Goal: Share content: Share content

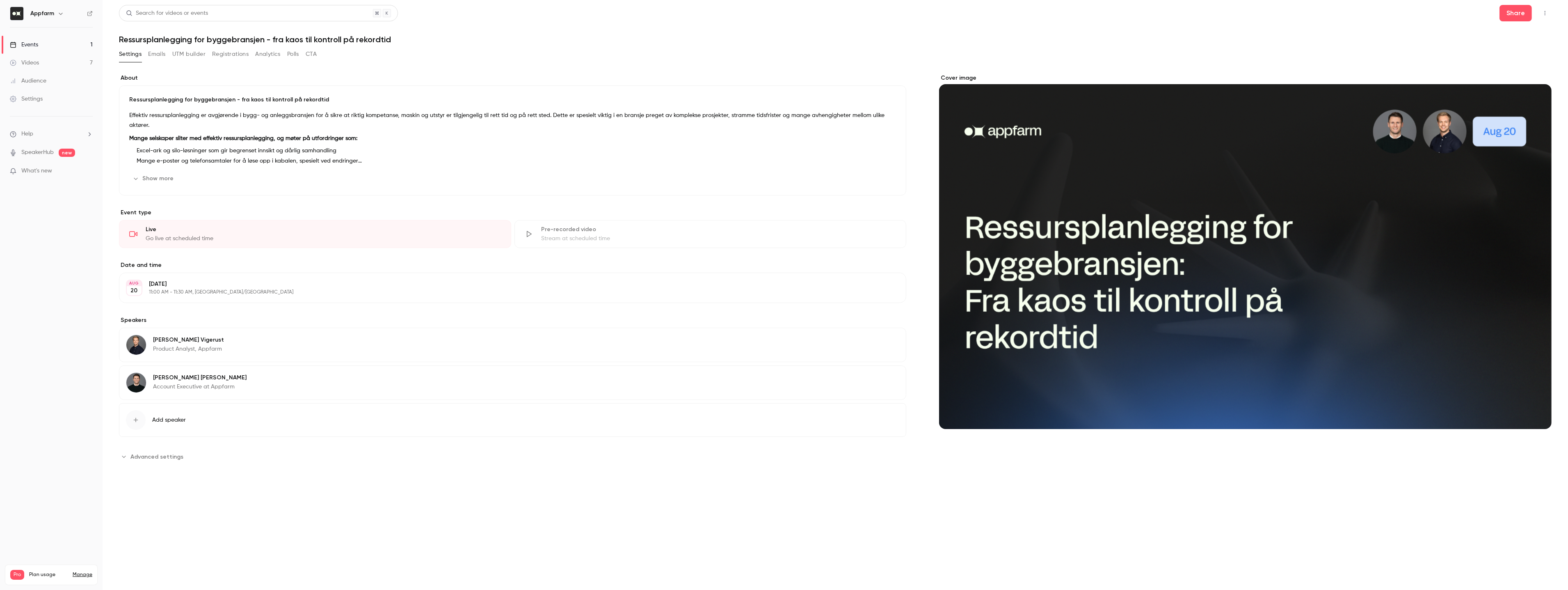
click at [153, 181] on button "Show more" at bounding box center [154, 178] width 49 height 13
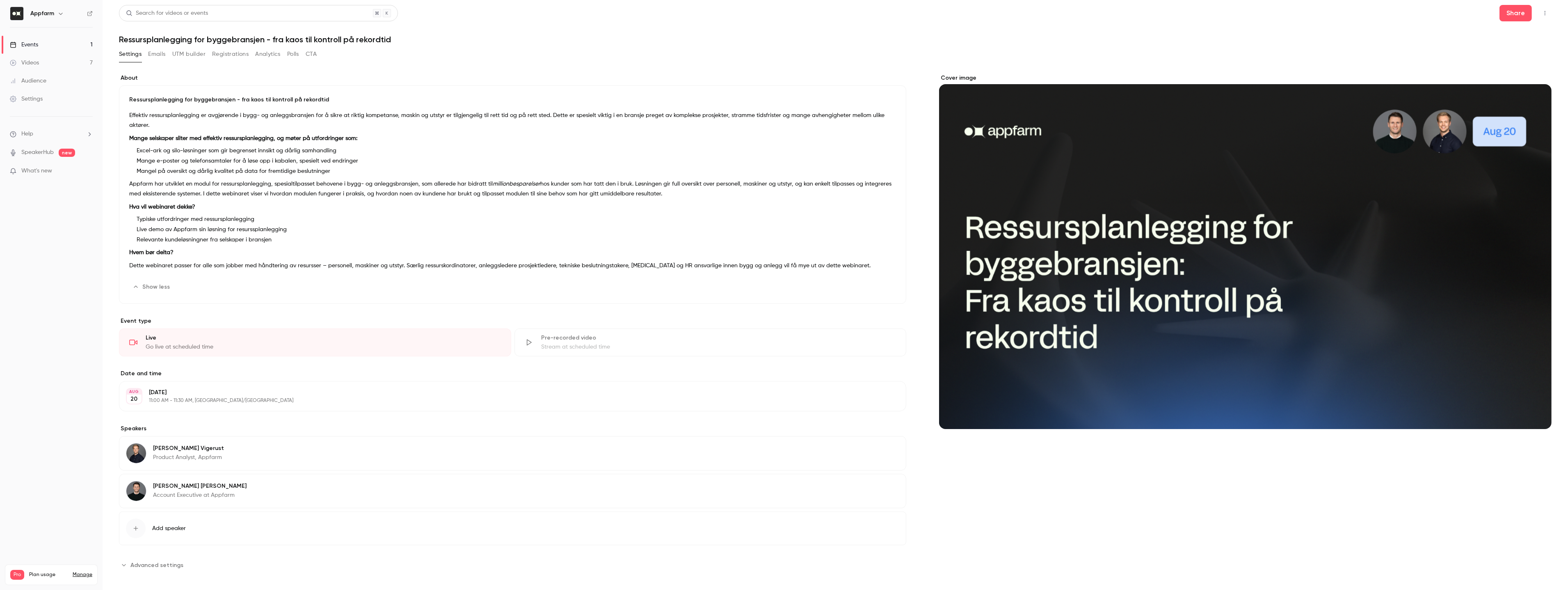
click at [166, 136] on strong "Mange selskaper sliter med effektiv ressursplanlegging, og møter på utfordringe…" at bounding box center [243, 139] width 228 height 6
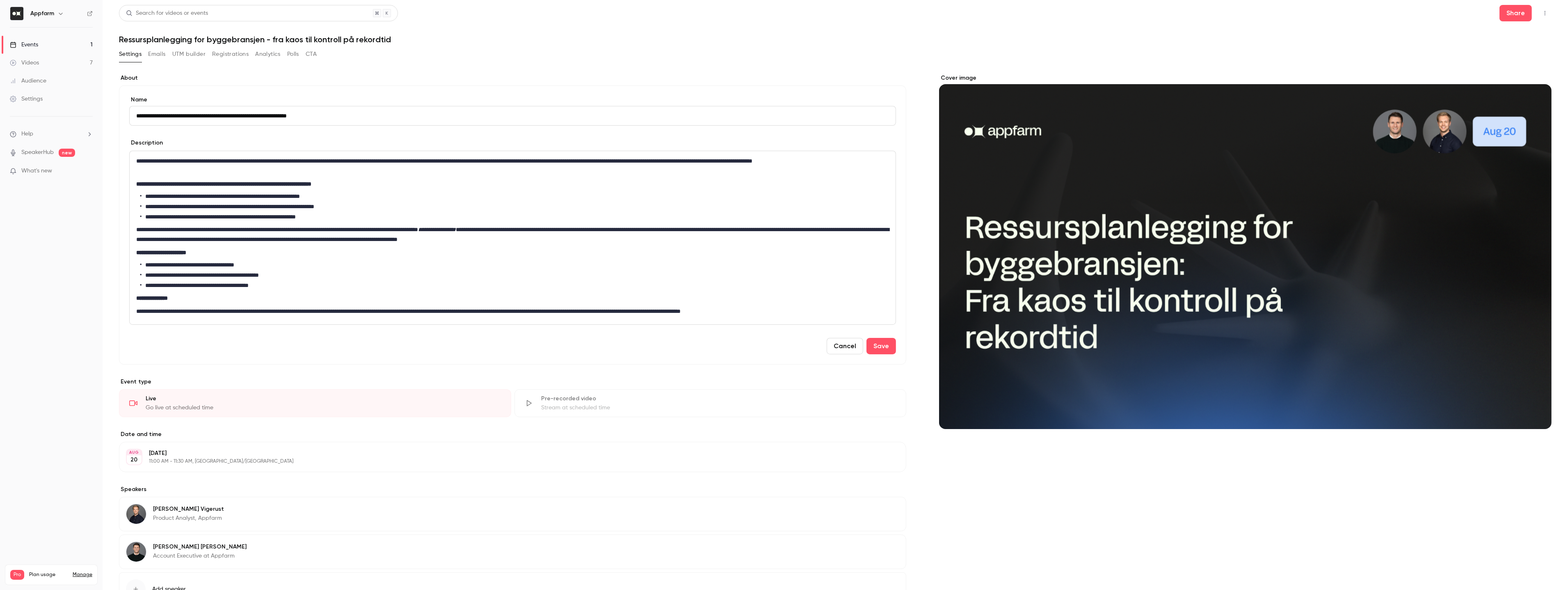
click at [180, 183] on strong "**********" at bounding box center [224, 184] width 175 height 6
drag, startPoint x: 338, startPoint y: 215, endPoint x: 141, endPoint y: 200, distance: 197.6
click at [141, 200] on ul "**********" at bounding box center [513, 206] width 753 height 29
copy ul "**********"
click at [719, 176] on div "**********" at bounding box center [513, 238] width 766 height 173
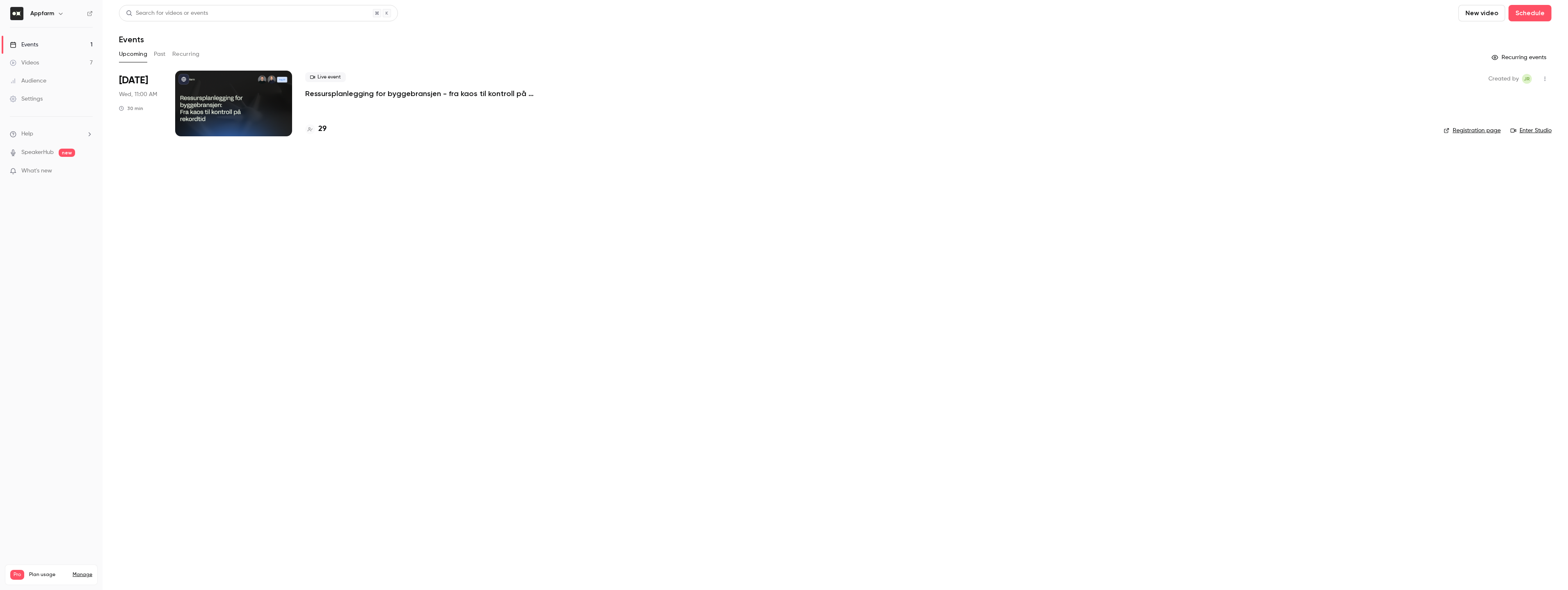
click at [57, 67] on link "Videos 7" at bounding box center [51, 62] width 103 height 18
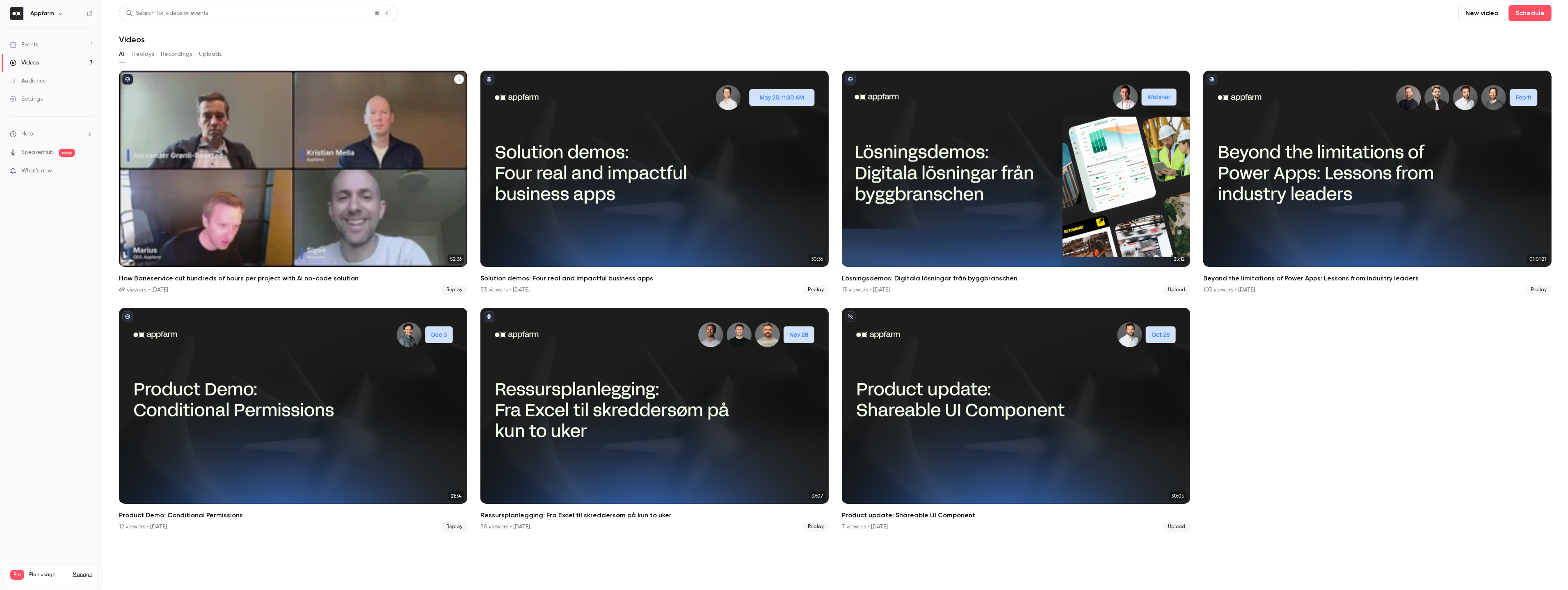
click at [416, 118] on div "How Baneservice cut hundreds of hours per project with AI no-code solution" at bounding box center [293, 169] width 349 height 196
click at [458, 78] on icon "How Baneservice cut hundreds of hours per project with AI no-code solution" at bounding box center [459, 78] width 5 height 5
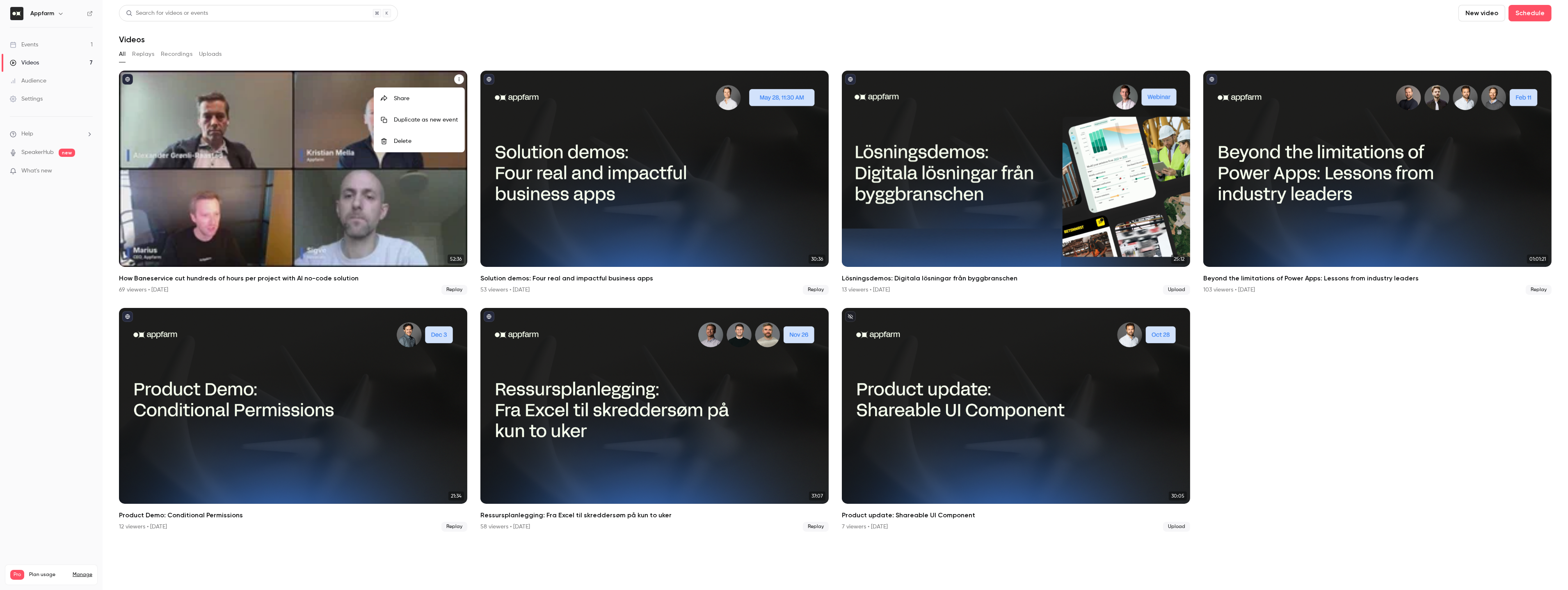
click at [429, 92] on li "Share" at bounding box center [419, 98] width 90 height 22
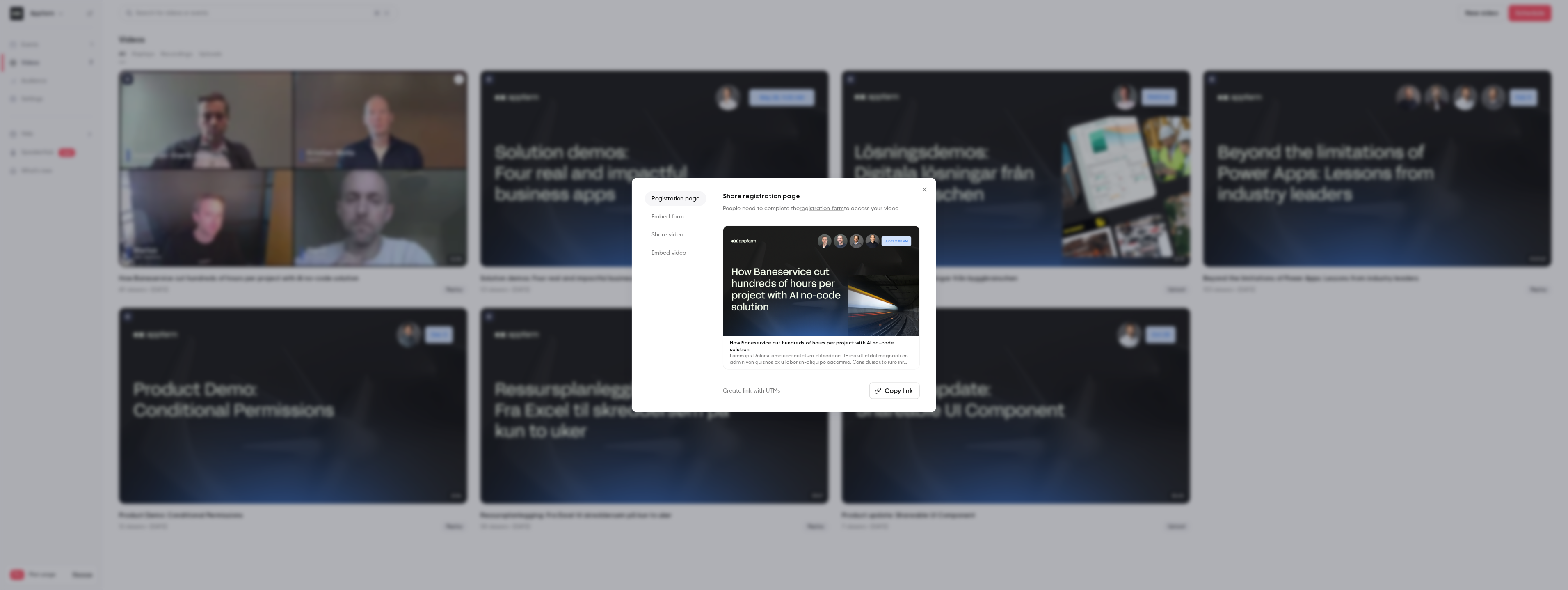
click at [666, 219] on li "Embed form" at bounding box center [675, 217] width 61 height 15
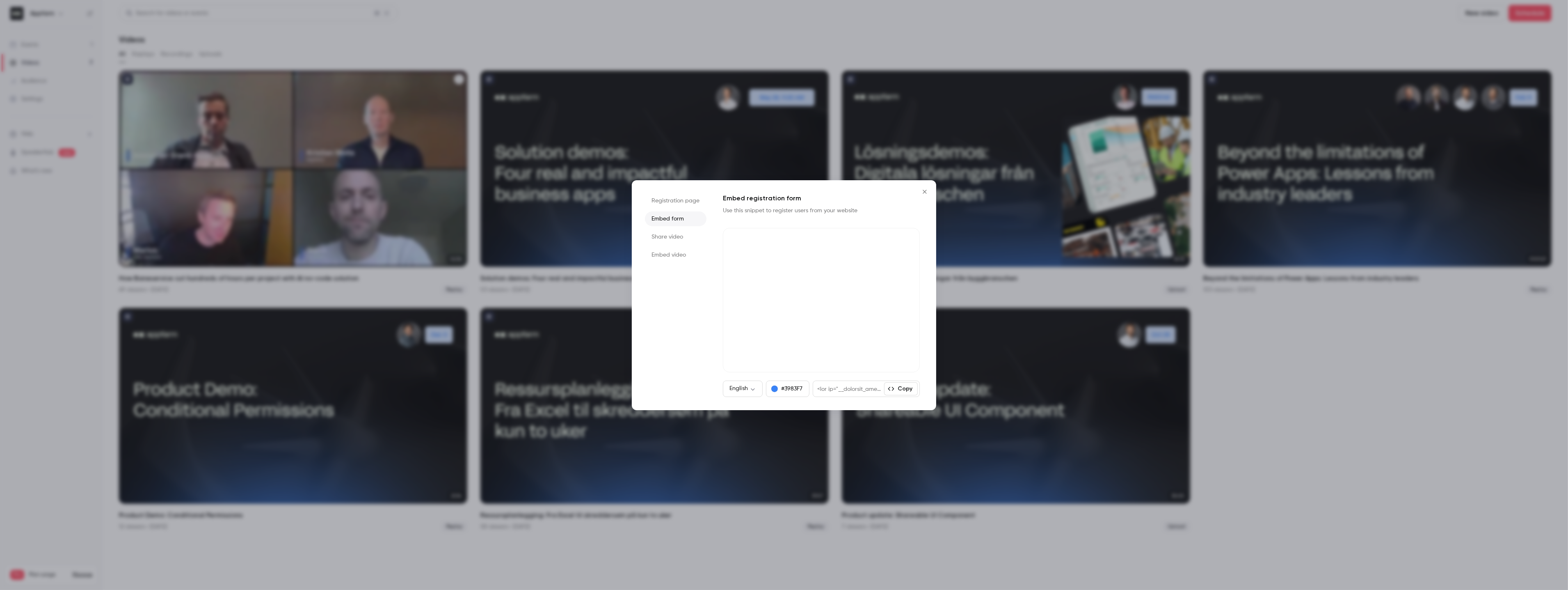
click at [899, 388] on button "Copy" at bounding box center [901, 388] width 34 height 13
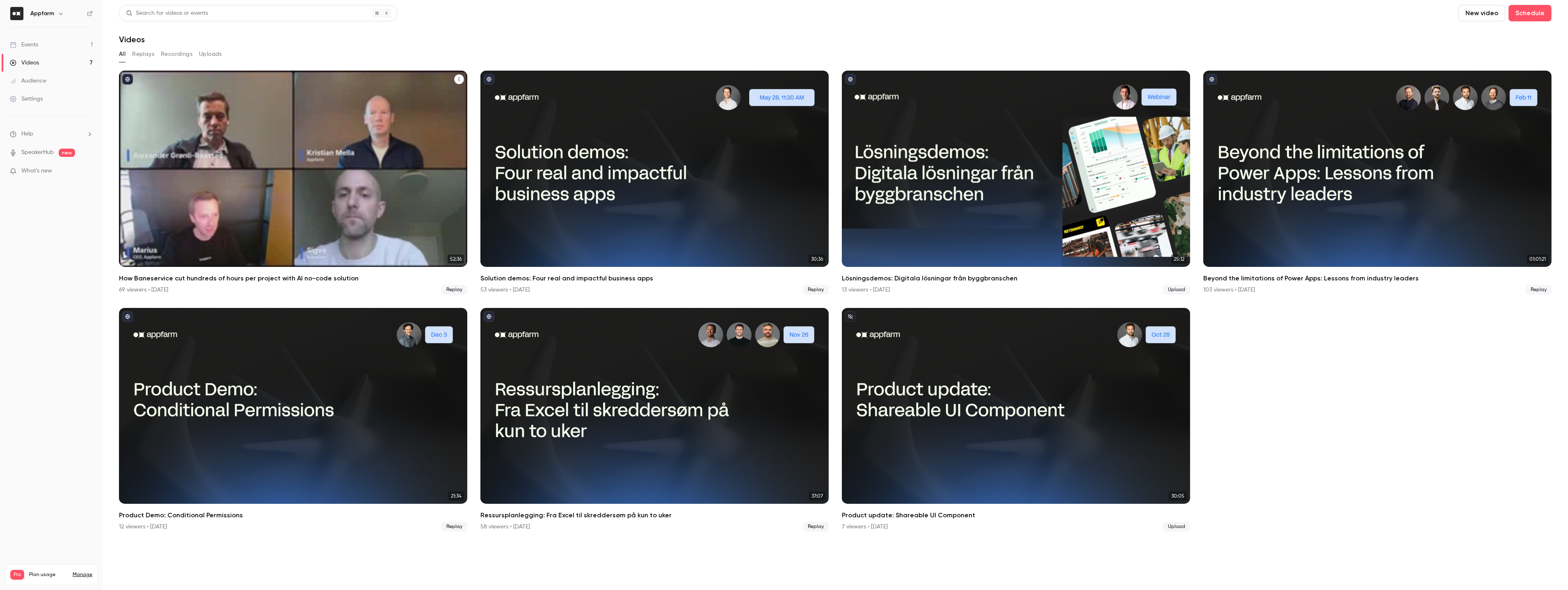
click at [223, 175] on div "How Baneservice cut hundreds of hours per project with AI no-code solution" at bounding box center [293, 169] width 349 height 196
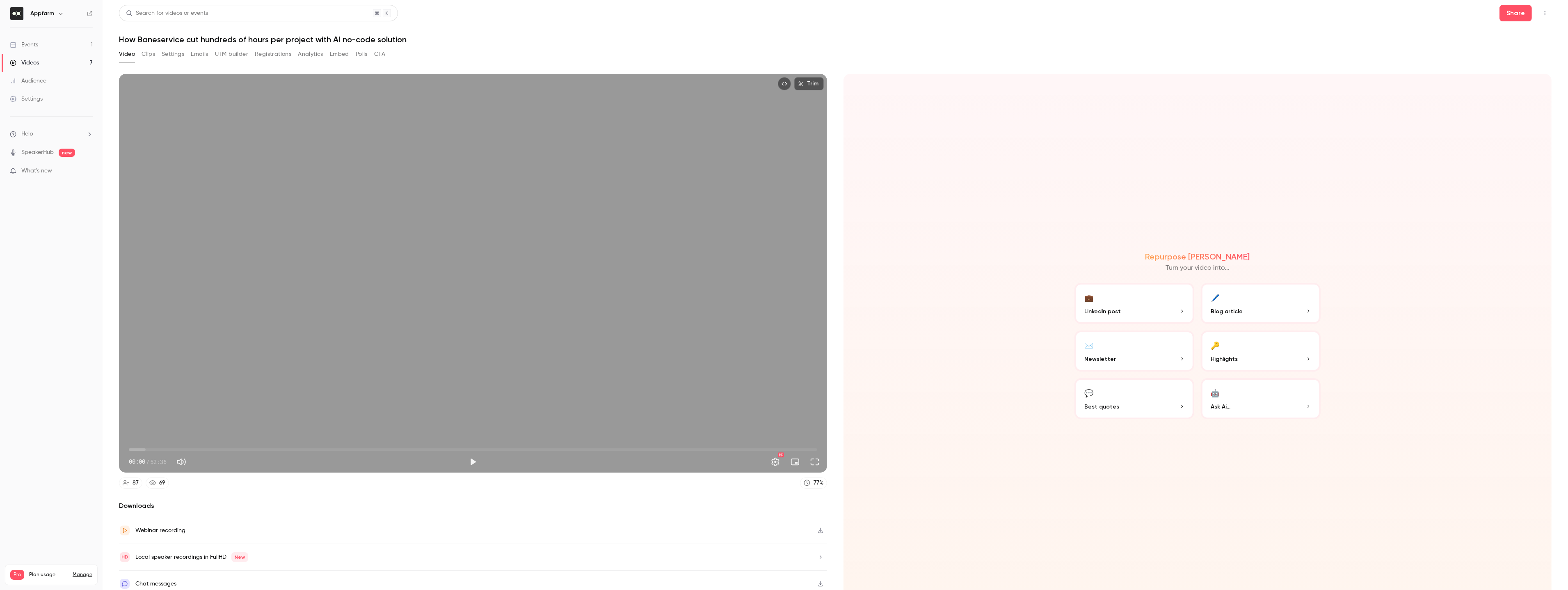
click at [154, 53] on button "Clips" at bounding box center [148, 55] width 13 height 13
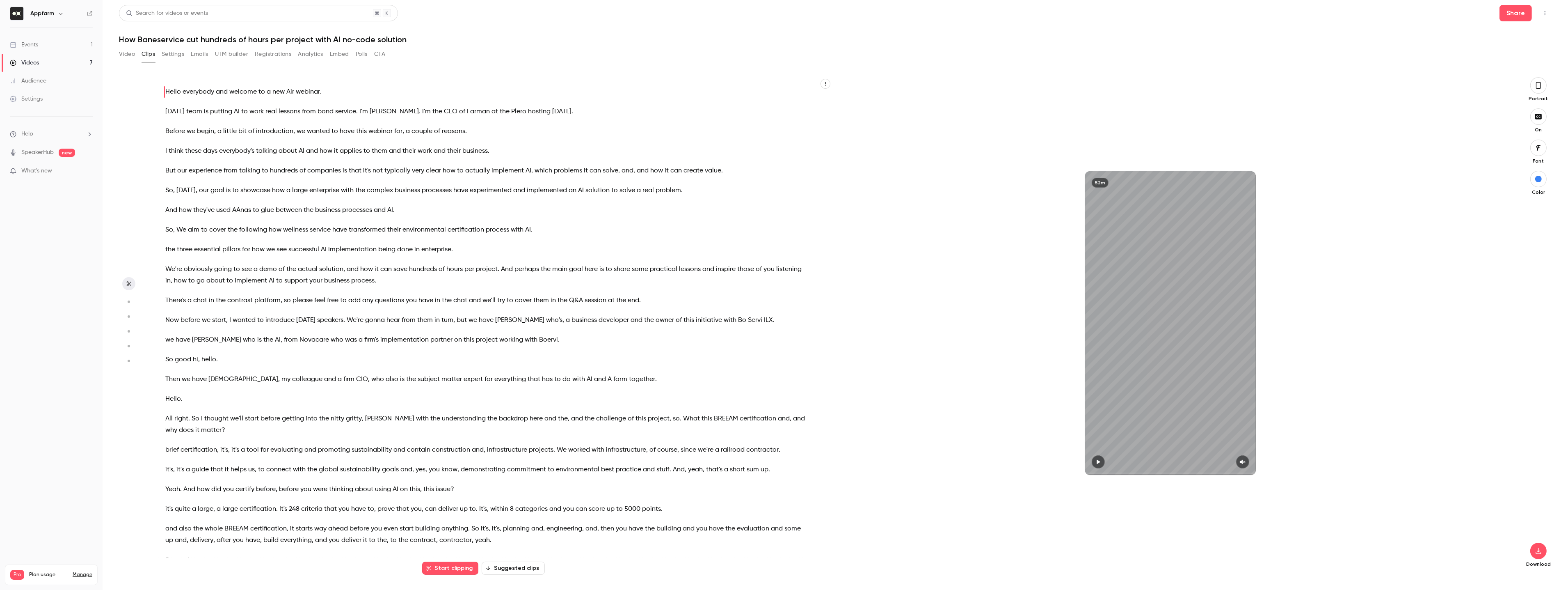
click at [1541, 83] on icon "button" at bounding box center [1538, 86] width 7 height 9
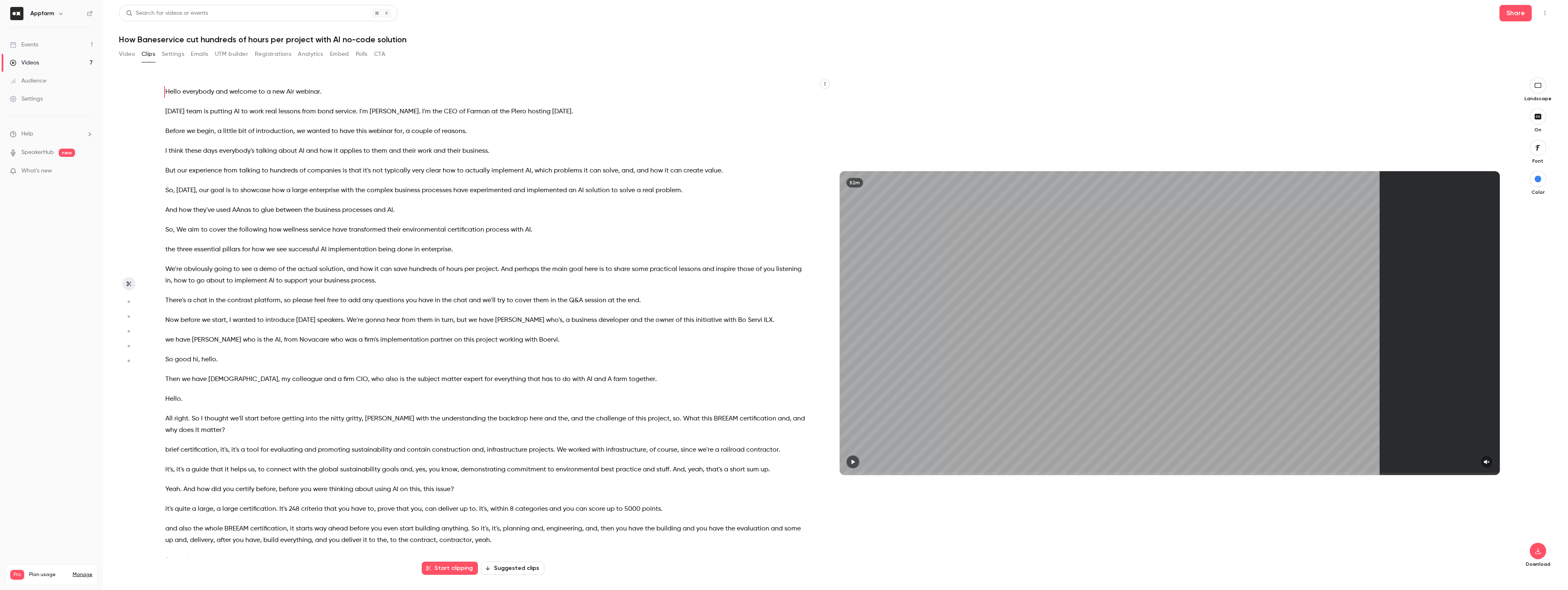
click at [299, 291] on div "Hello everybody and welcome to a new Air webinar . Today's team is putting AI t…" at bounding box center [492, 327] width 673 height 483
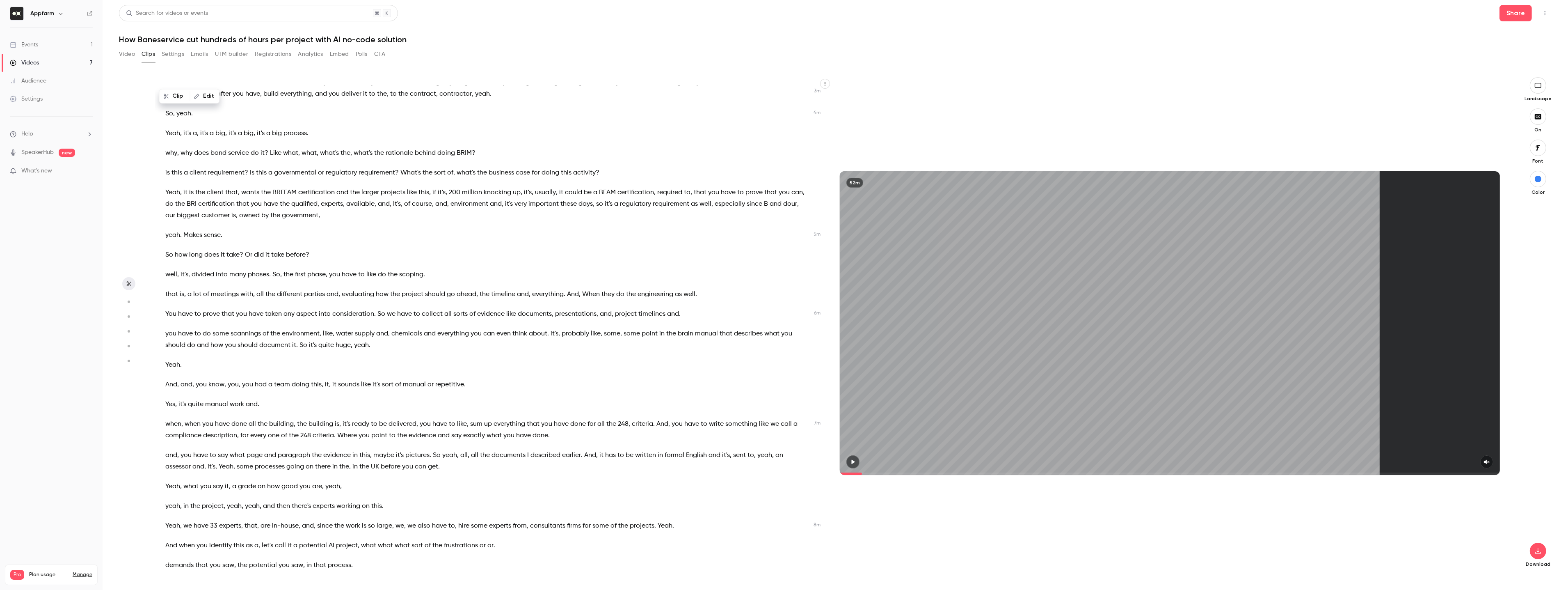
scroll to position [453, 0]
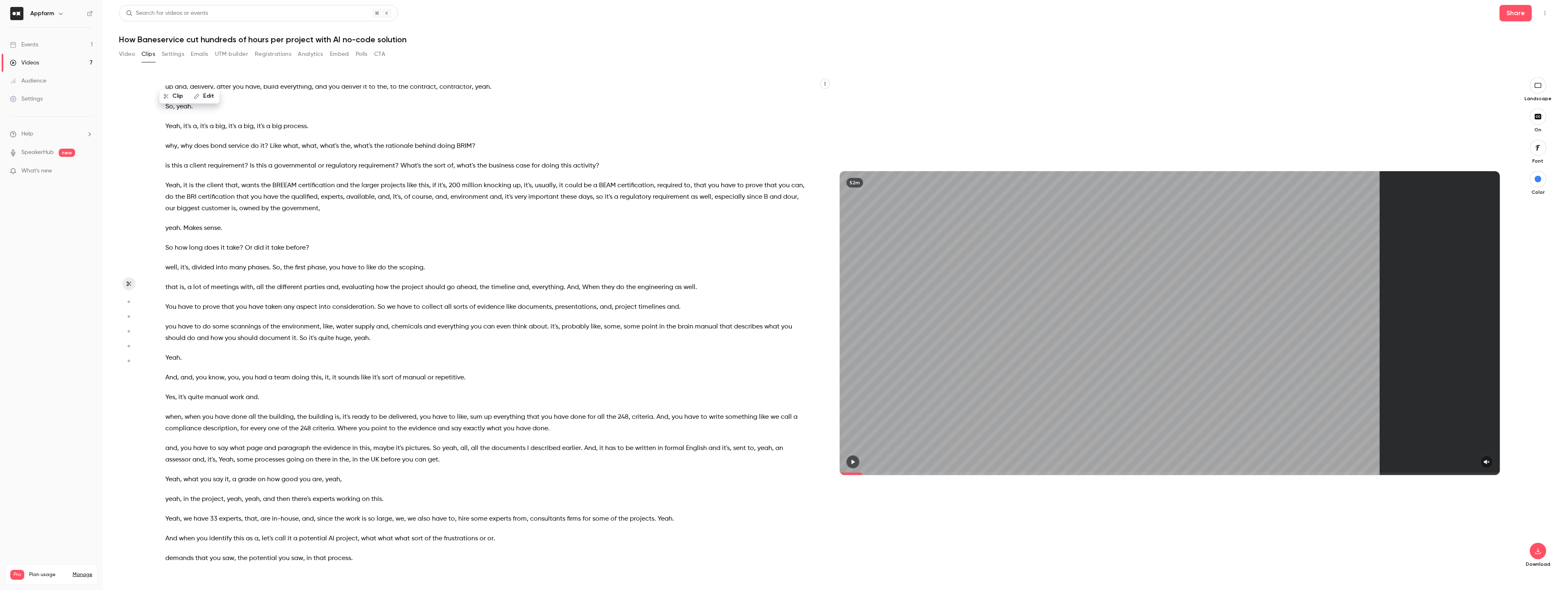
click at [215, 345] on div "Hello everybody and welcome to a new Air webinar . Today's team is putting AI t…" at bounding box center [492, 327] width 673 height 483
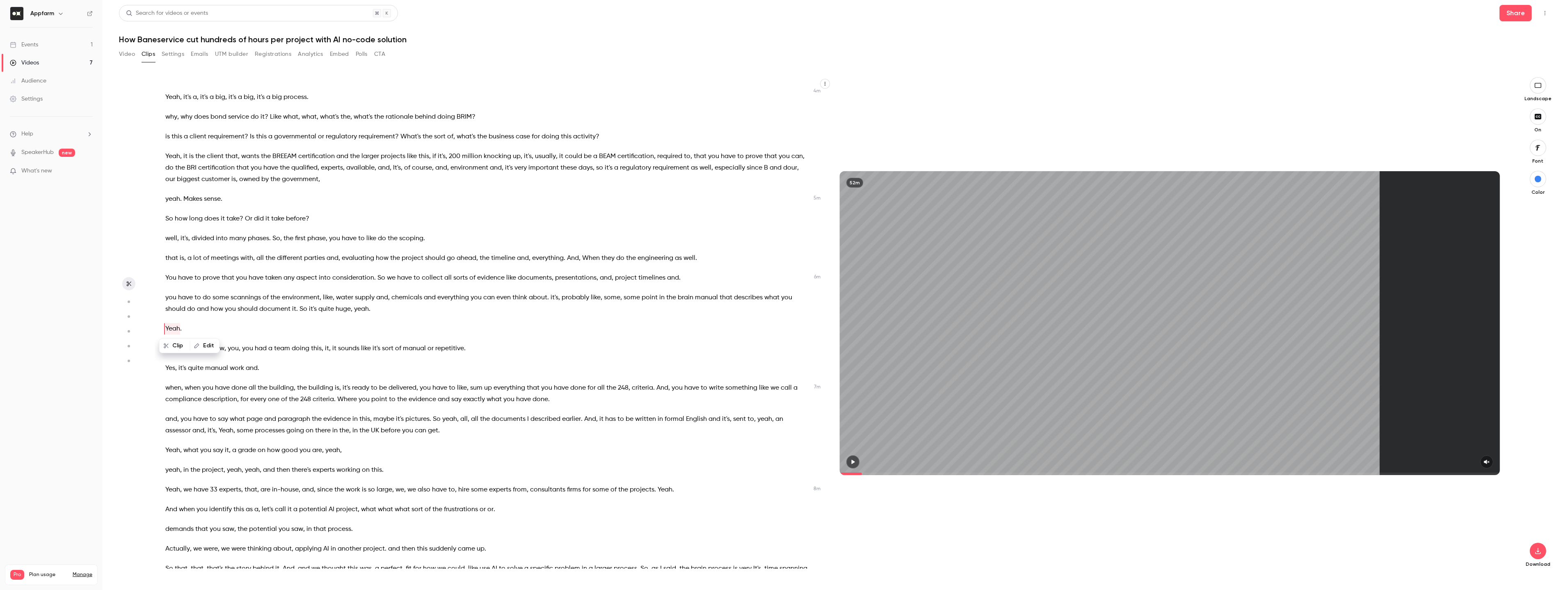
scroll to position [483, 0]
click at [207, 294] on span "do" at bounding box center [206, 296] width 8 height 11
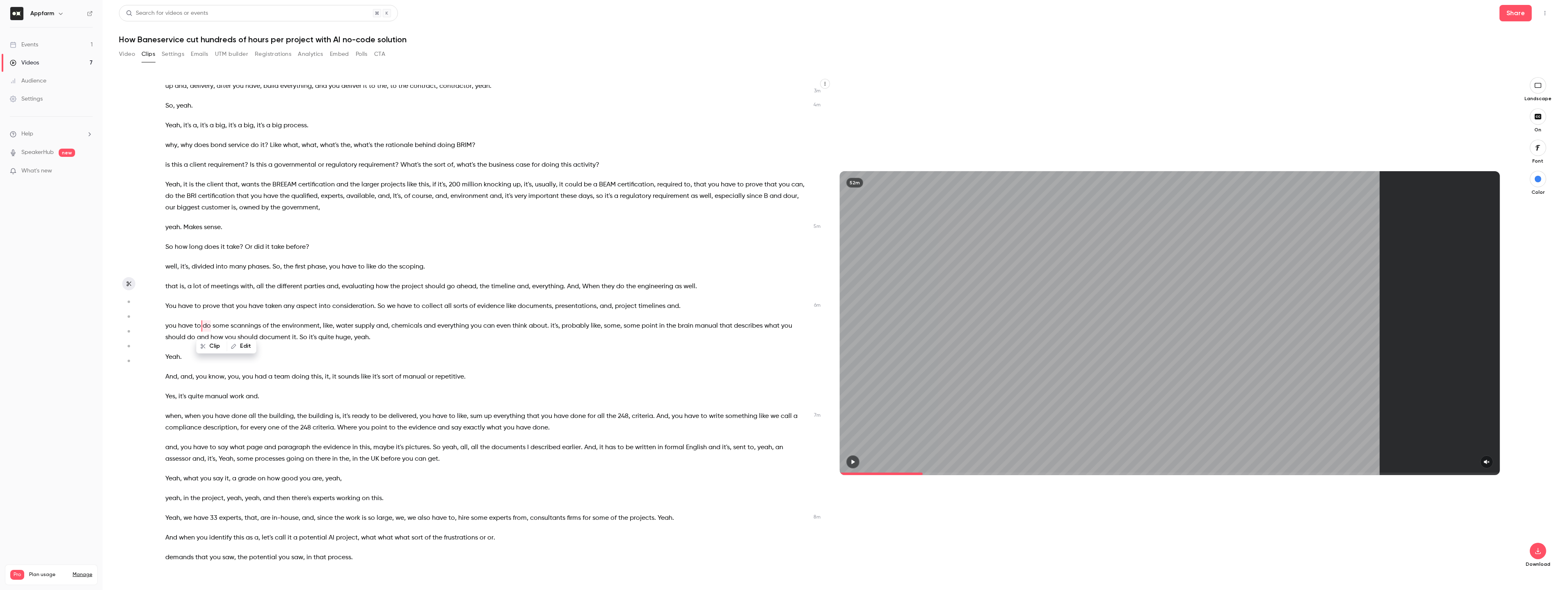
scroll to position [452, 0]
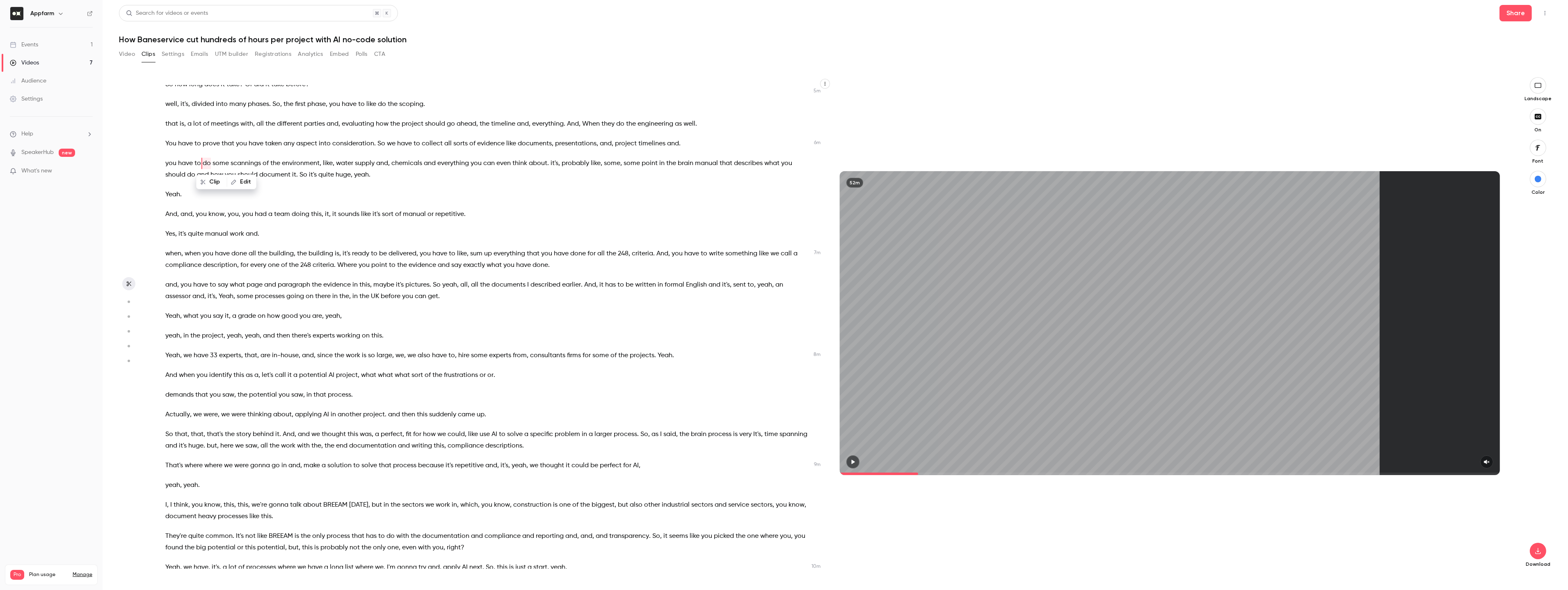
click at [221, 397] on span at bounding box center [221, 394] width 2 height 7
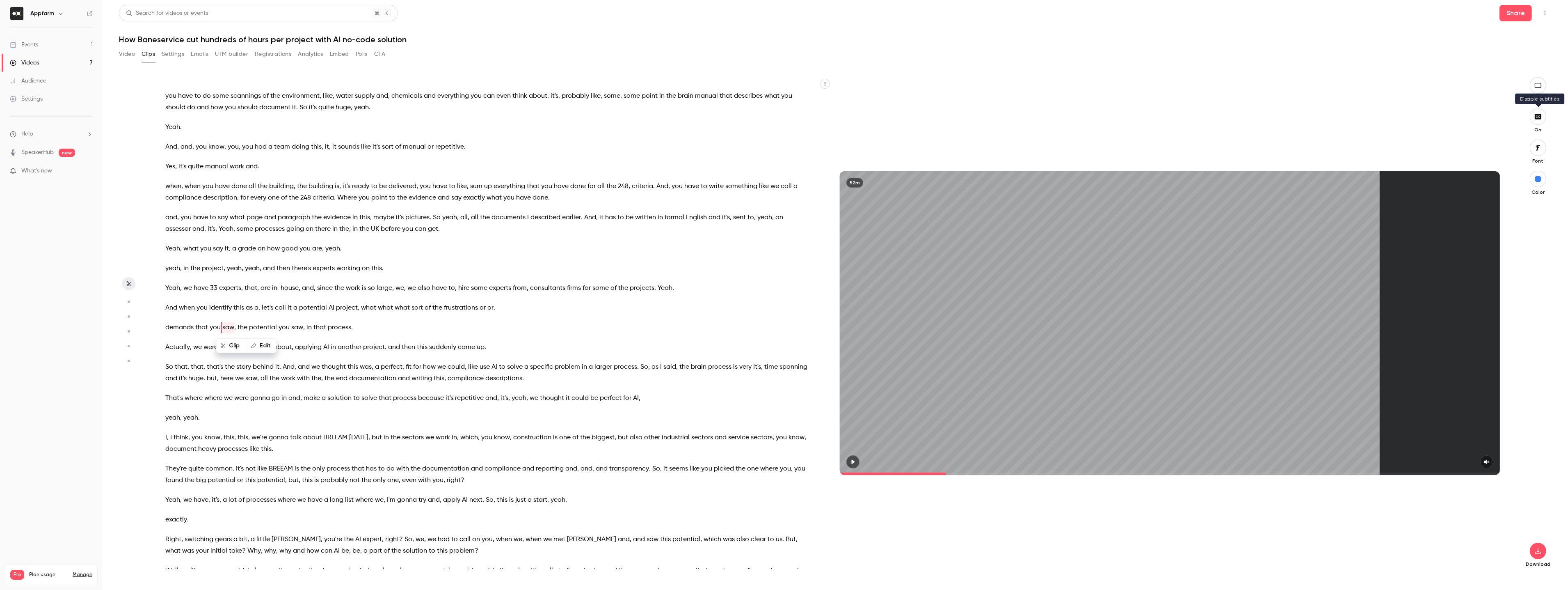
click at [1539, 116] on icon "button" at bounding box center [1538, 117] width 7 height 6
click at [422, 303] on span "sort" at bounding box center [417, 307] width 11 height 11
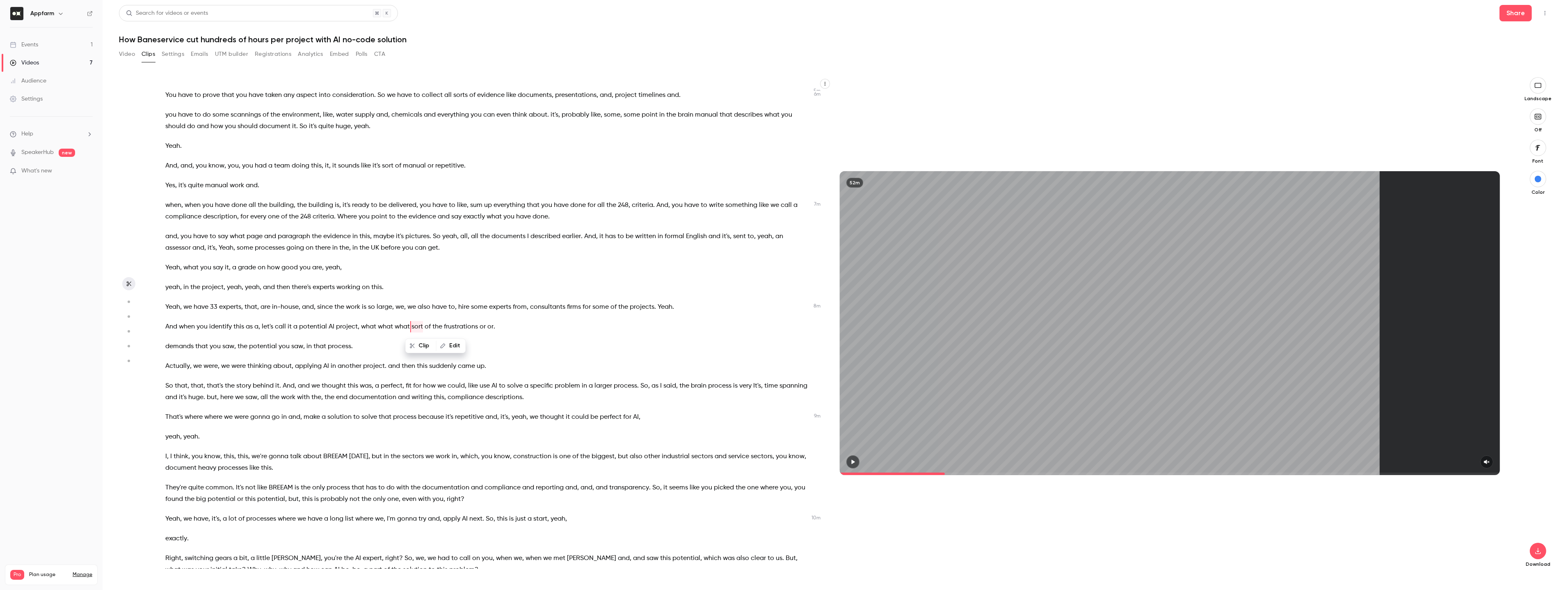
scroll to position [664, 0]
click at [404, 317] on div "Hello everybody and welcome to a new Air webinar . Today's team is putting AI t…" at bounding box center [492, 327] width 673 height 483
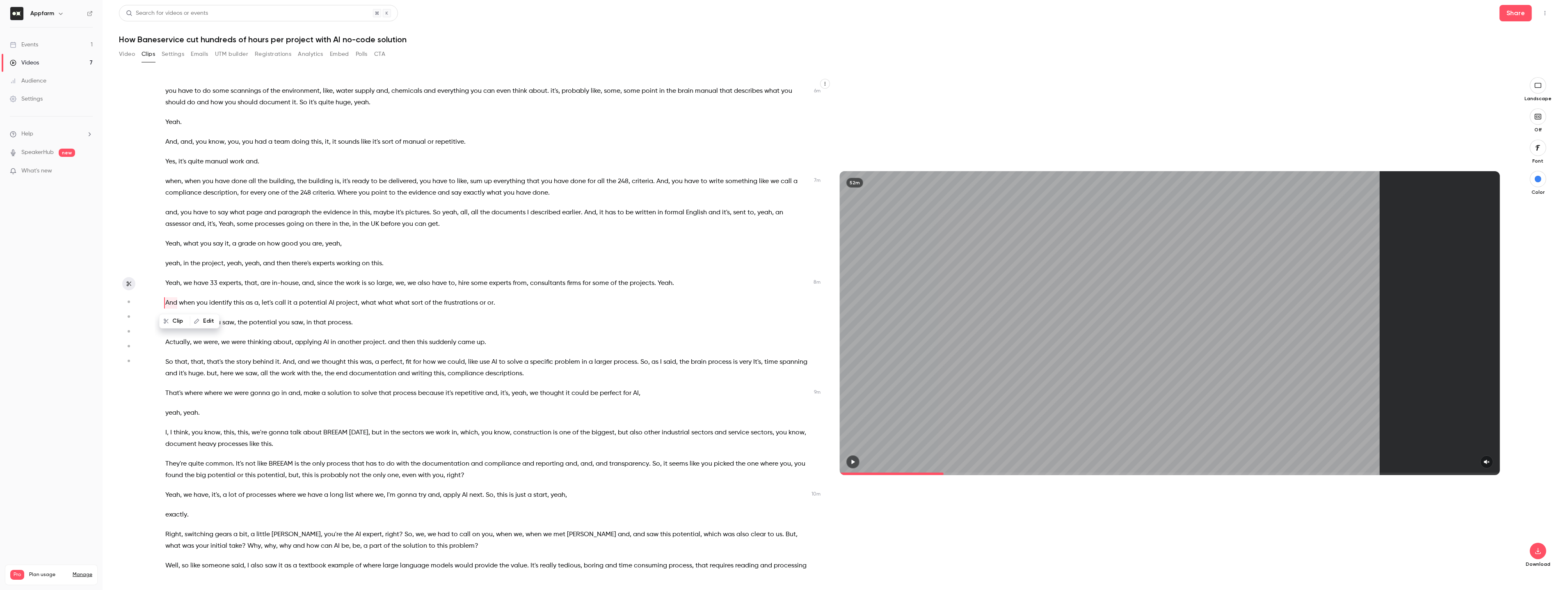
click at [371, 466] on span "has" at bounding box center [370, 464] width 10 height 11
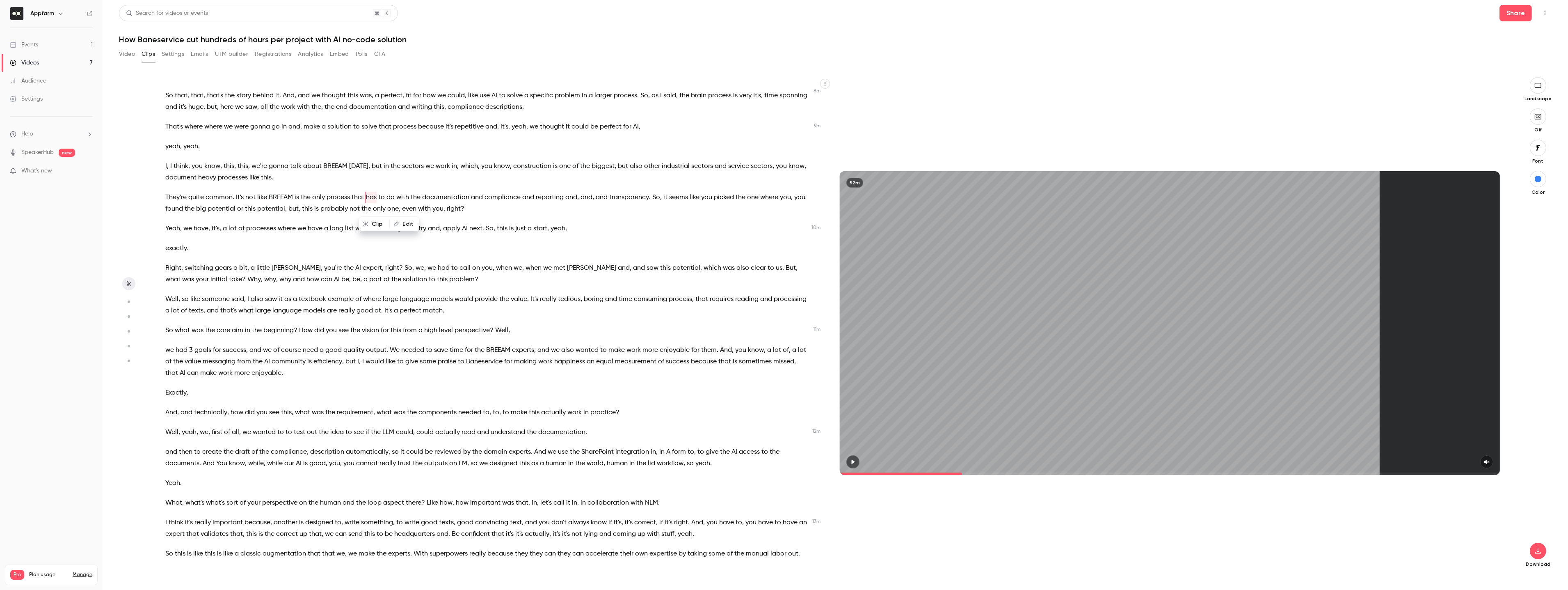
scroll to position [956, 0]
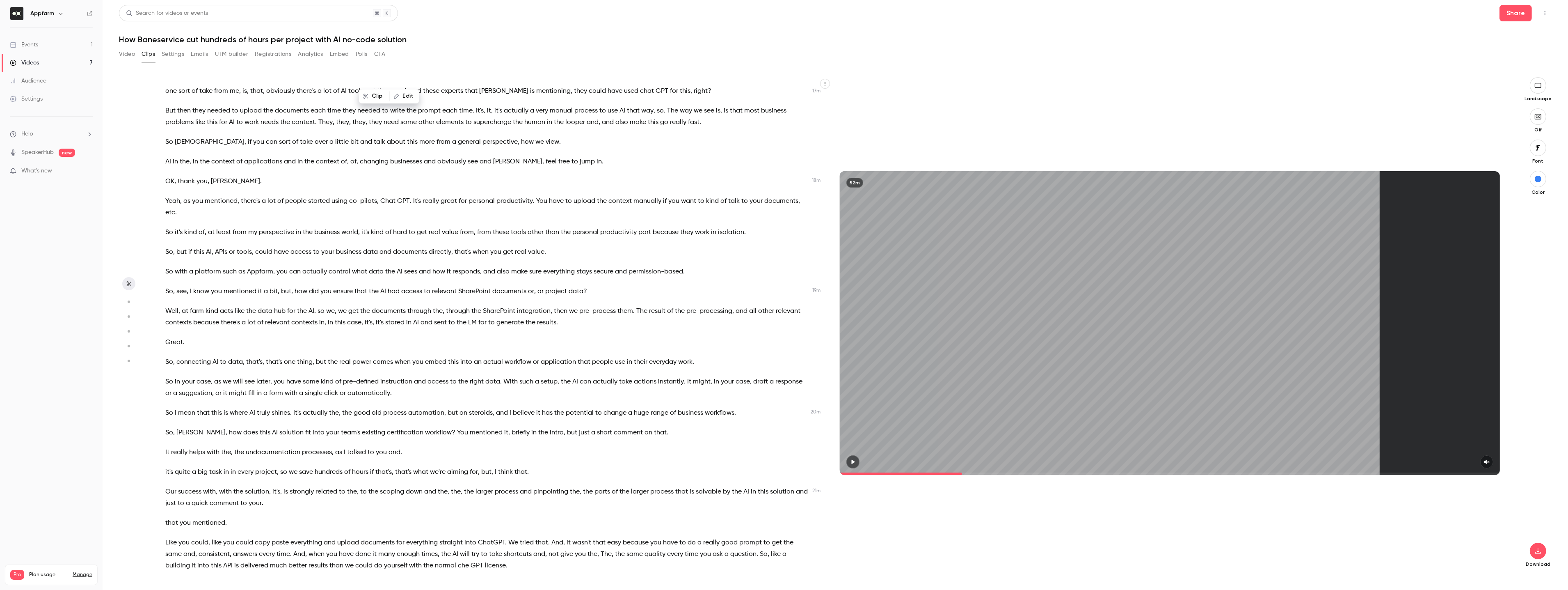
click at [279, 427] on span "solution" at bounding box center [291, 433] width 24 height 11
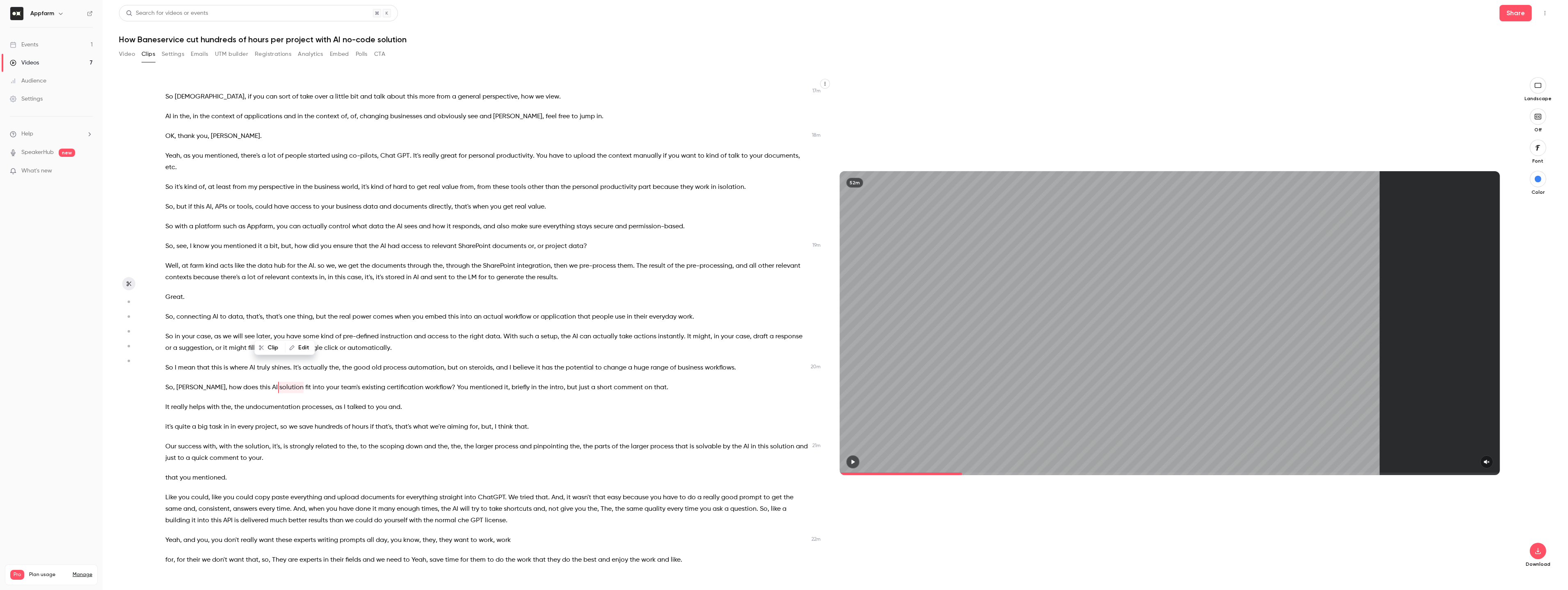
scroll to position [1825, 0]
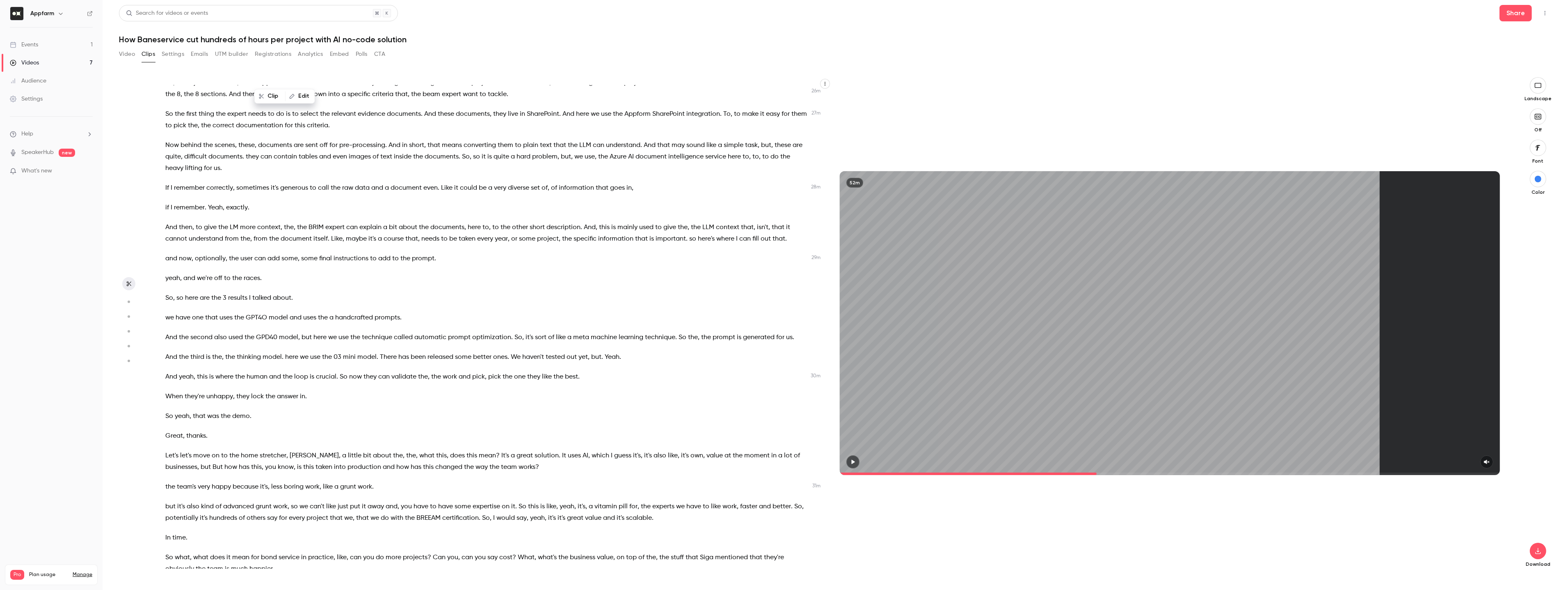
click at [322, 352] on span "the" at bounding box center [327, 357] width 9 height 11
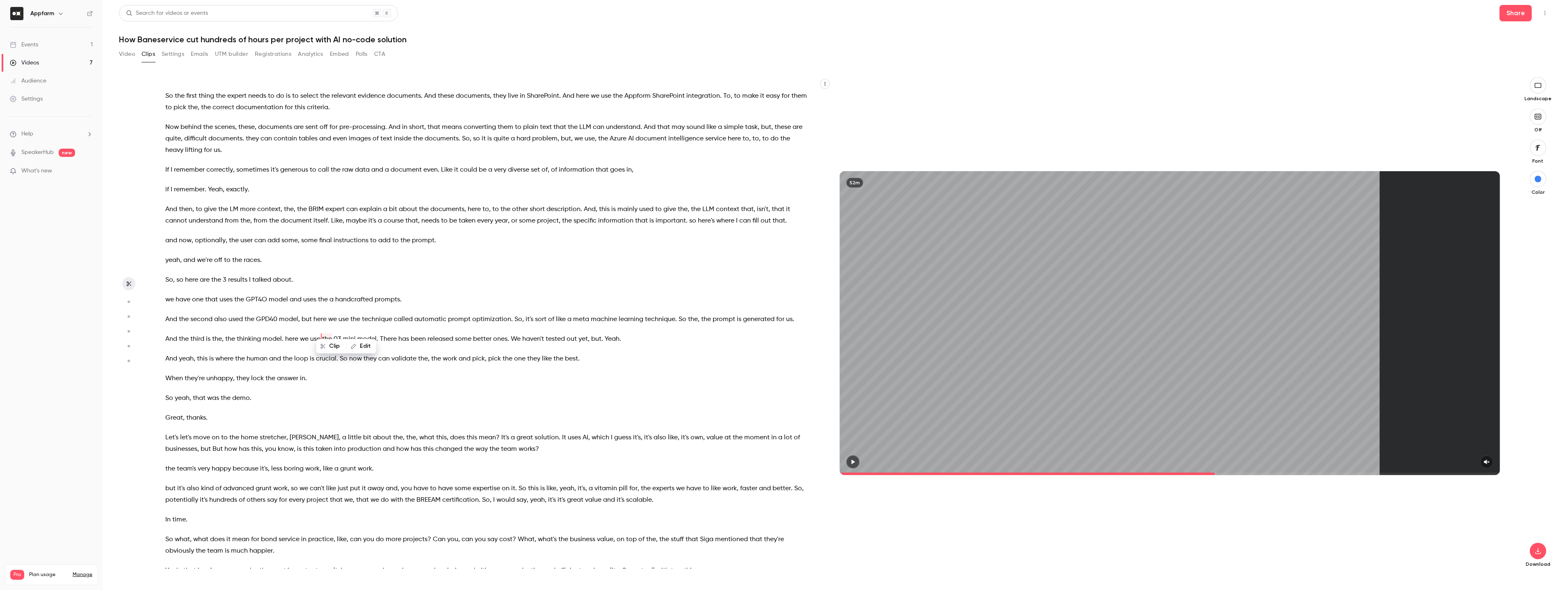
click at [269, 314] on span "GPD40" at bounding box center [267, 320] width 22 height 11
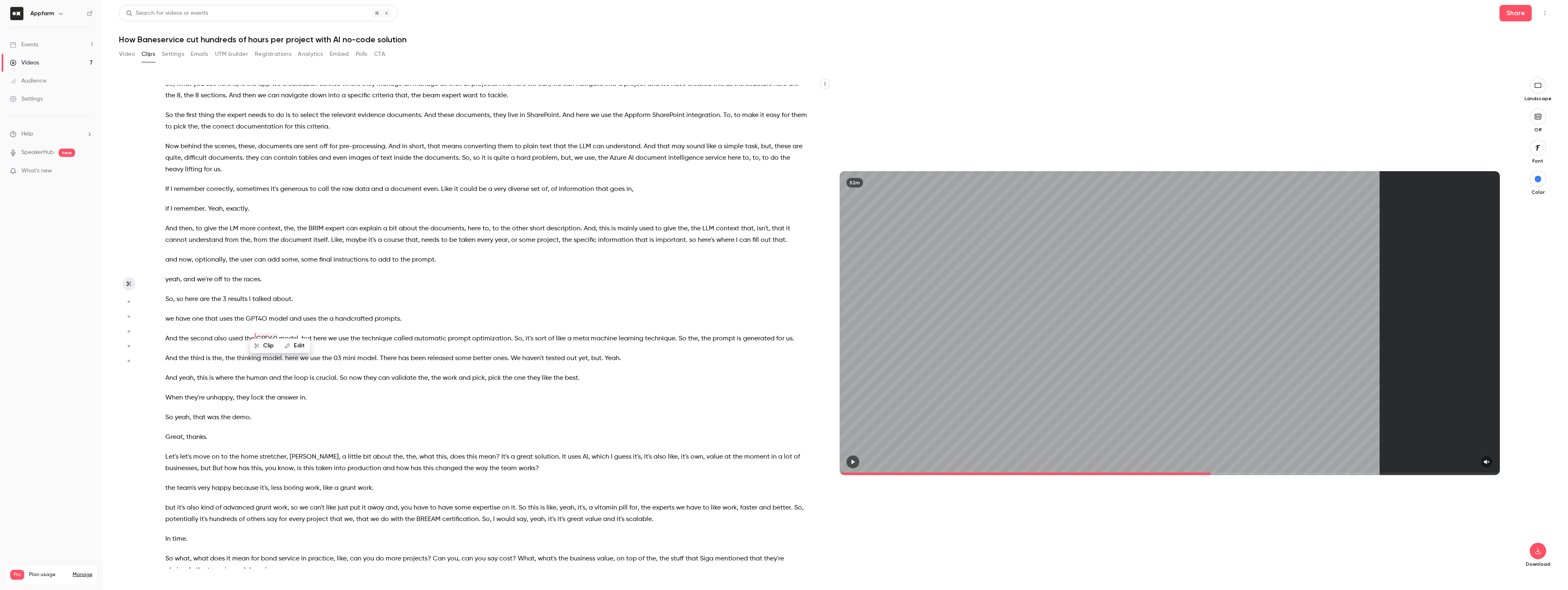
click at [267, 298] on div "Hello everybody and welcome to a new Air webinar . Today's team is putting AI t…" at bounding box center [492, 327] width 673 height 483
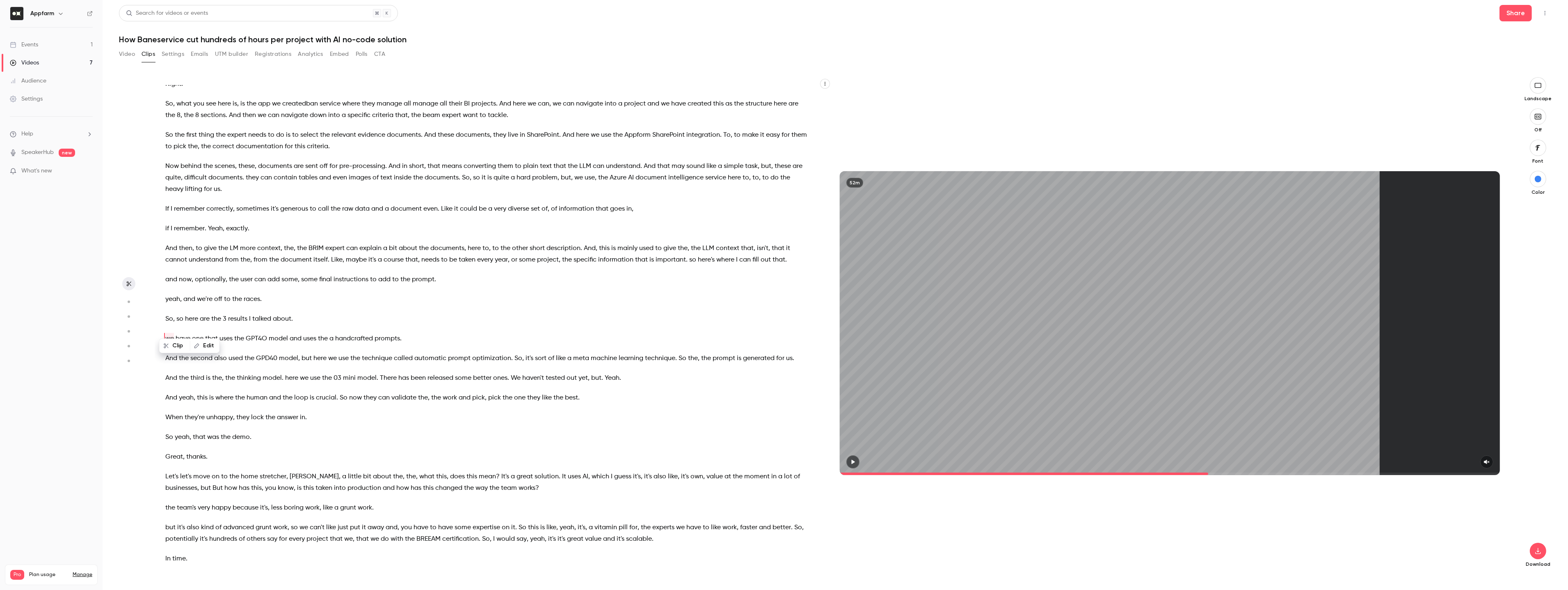
click at [251, 273] on span "user" at bounding box center [246, 279] width 12 height 11
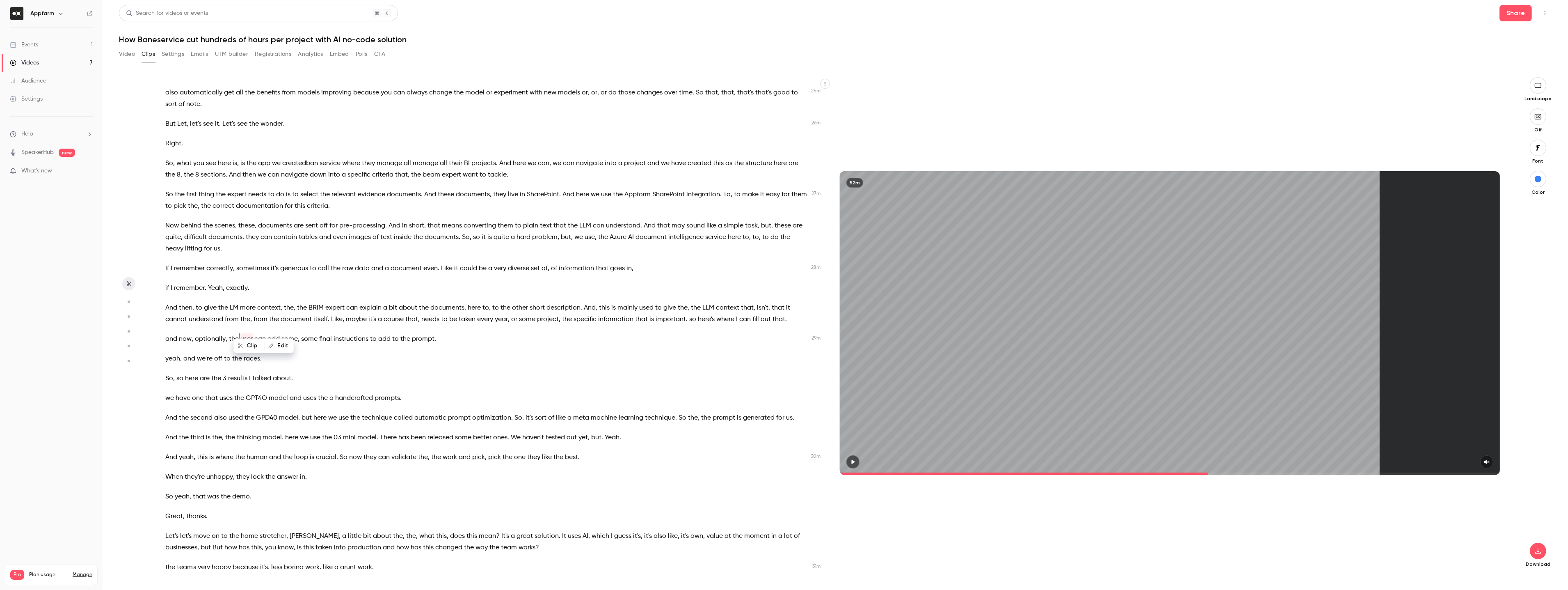
type input "******"
click at [122, 54] on button "Video" at bounding box center [126, 55] width 16 height 13
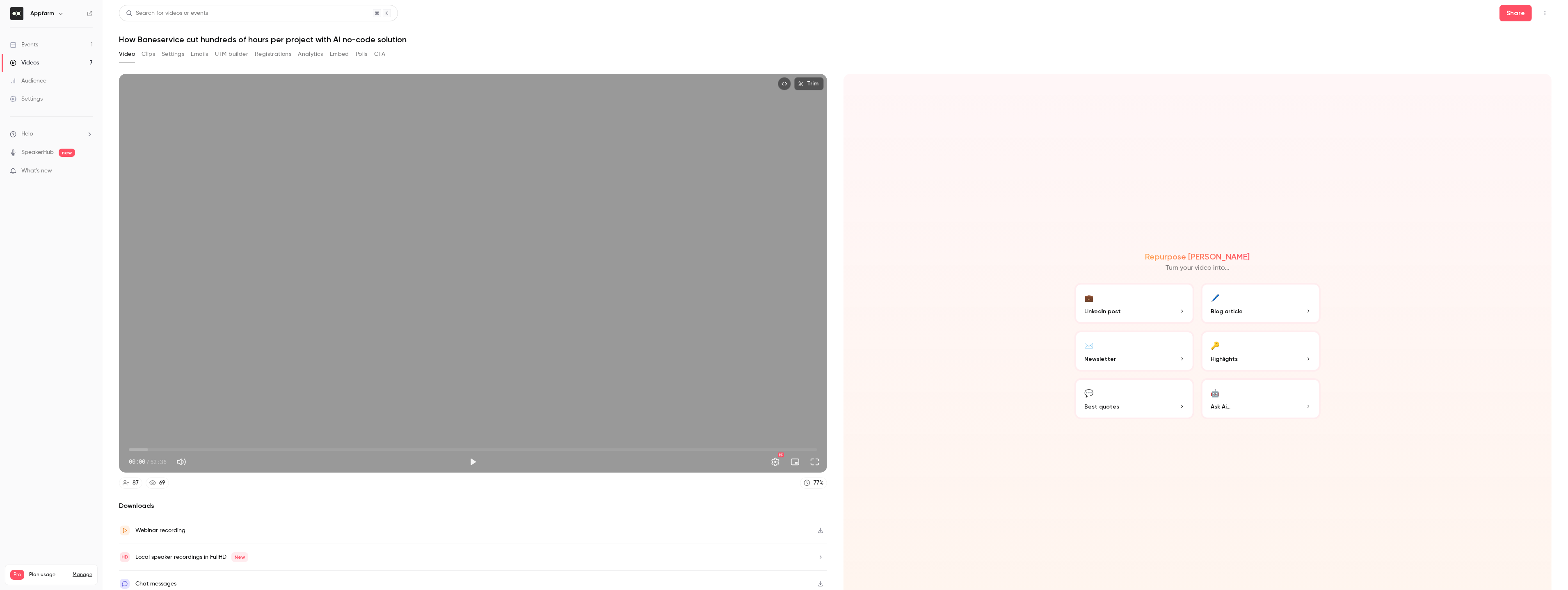
click at [68, 61] on link "Videos 7" at bounding box center [51, 62] width 103 height 18
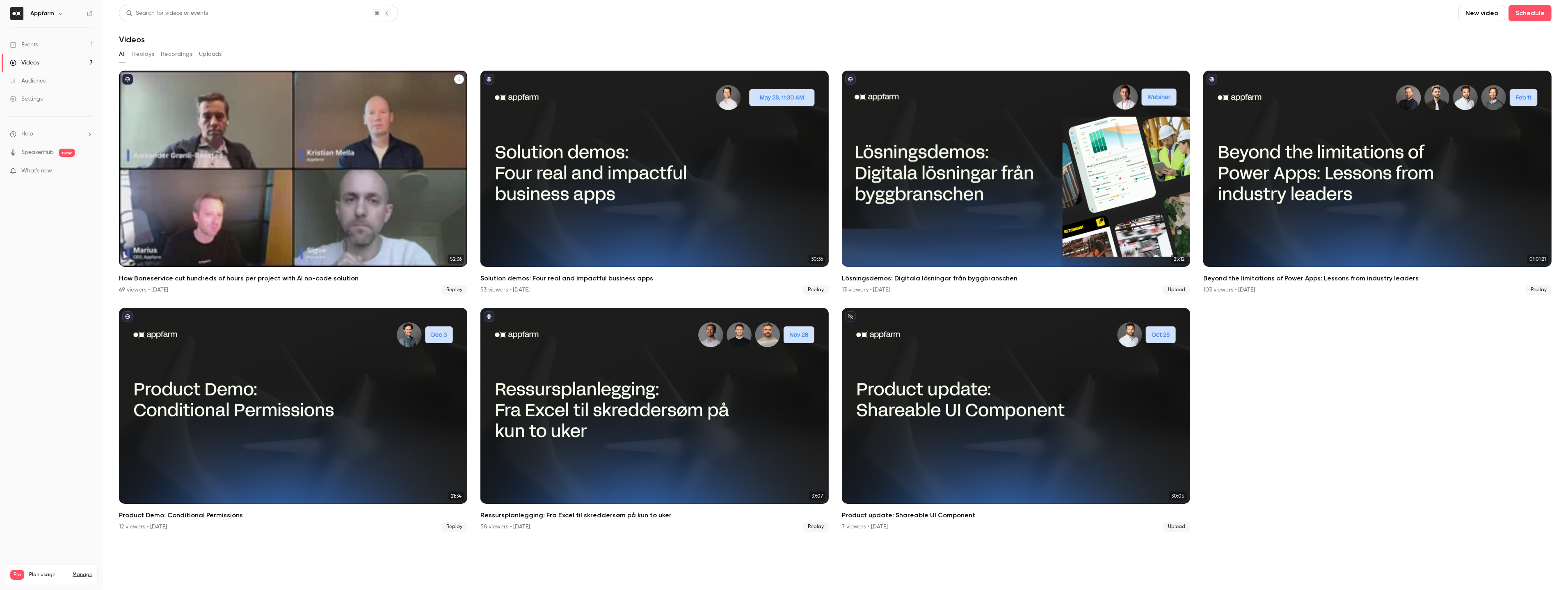
click at [459, 82] on button "How Baneservice cut hundreds of hours per project with AI no-code solution" at bounding box center [459, 79] width 9 height 9
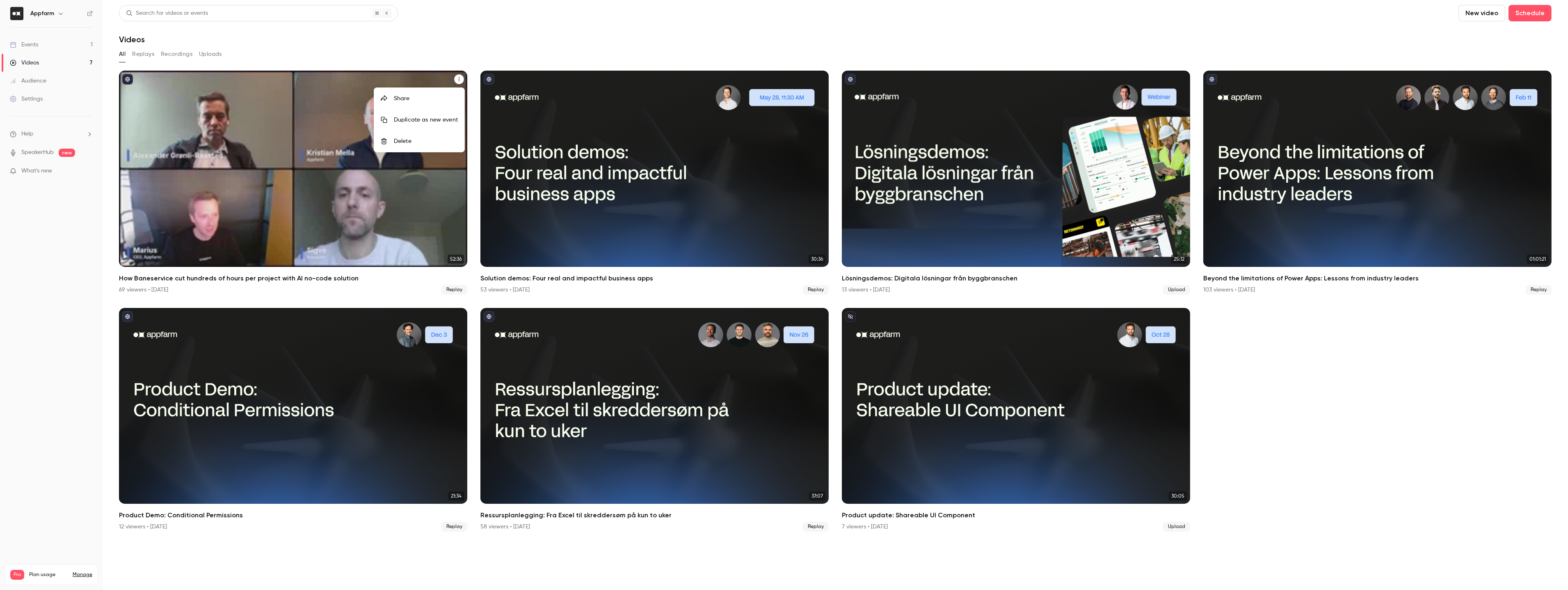
click at [445, 94] on div "Share" at bounding box center [426, 98] width 64 height 8
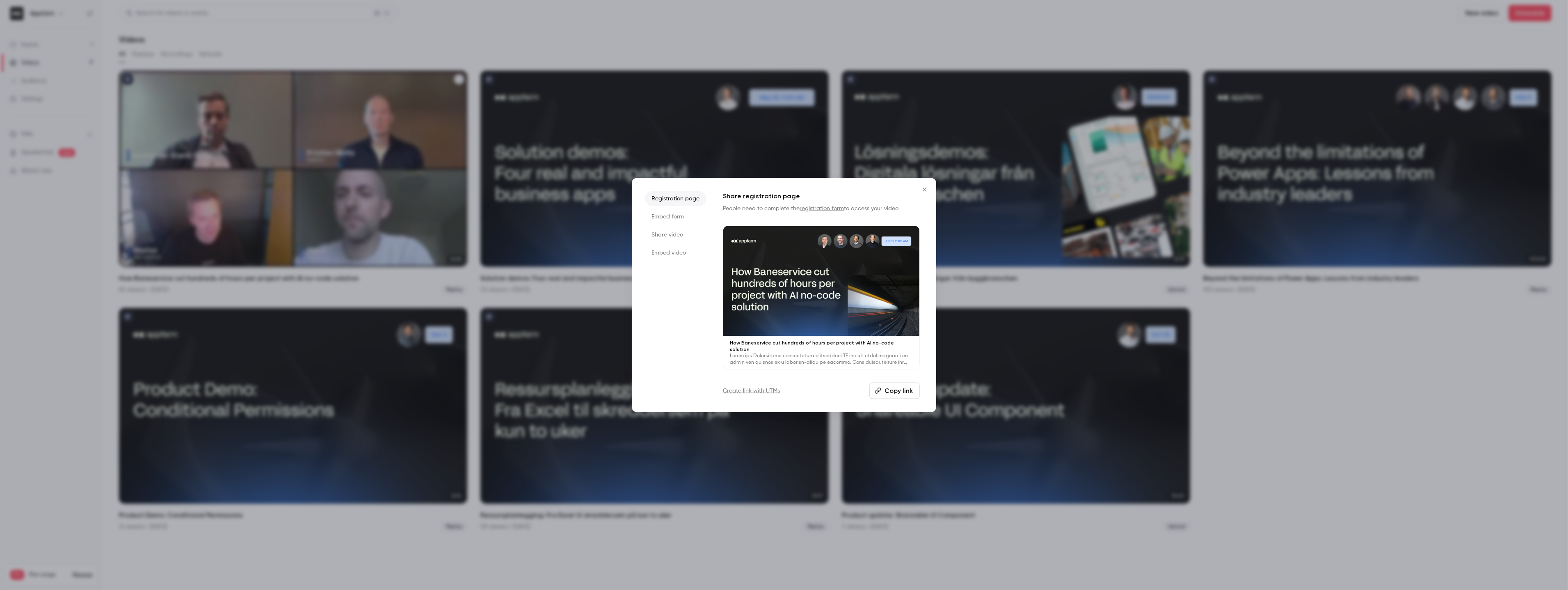
click at [672, 235] on li "Share video" at bounding box center [675, 235] width 61 height 15
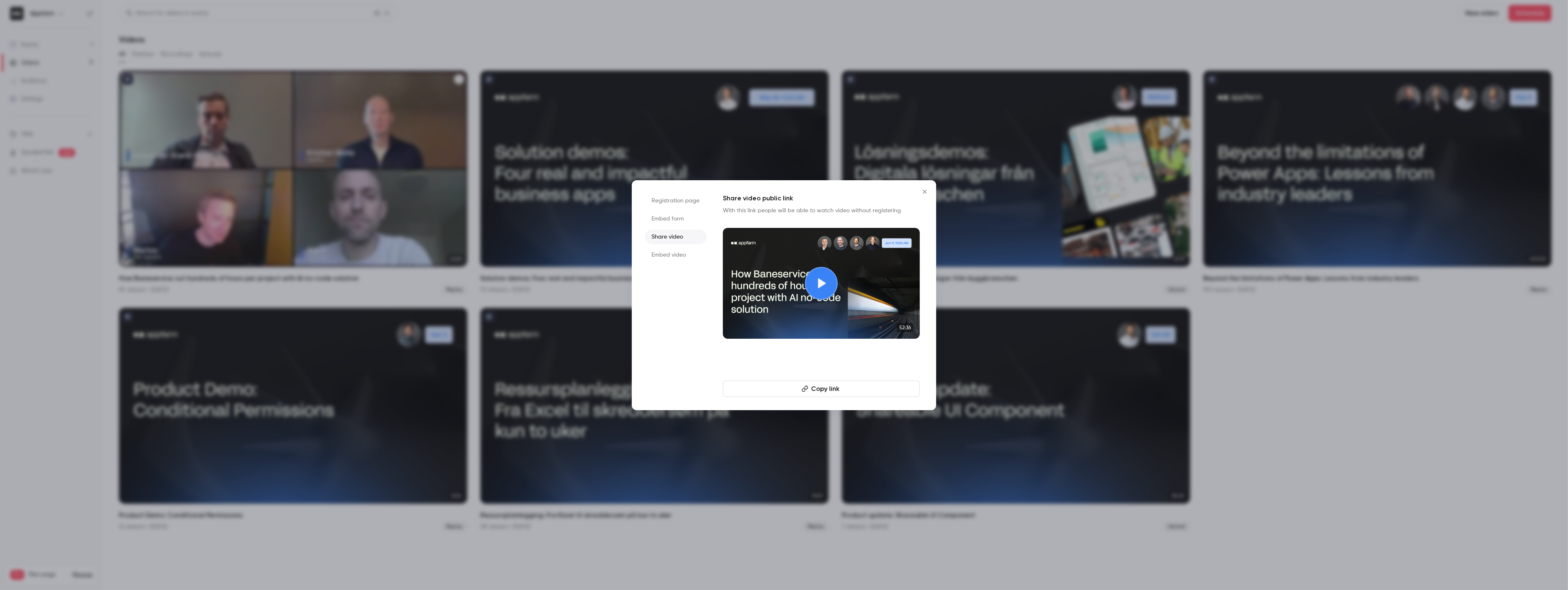
click at [673, 246] on ul "Registration page Embed form Share video Embed video" at bounding box center [675, 295] width 61 height 204
click at [673, 250] on li "Embed video" at bounding box center [675, 255] width 61 height 15
click at [673, 220] on li "Embed form" at bounding box center [675, 219] width 61 height 15
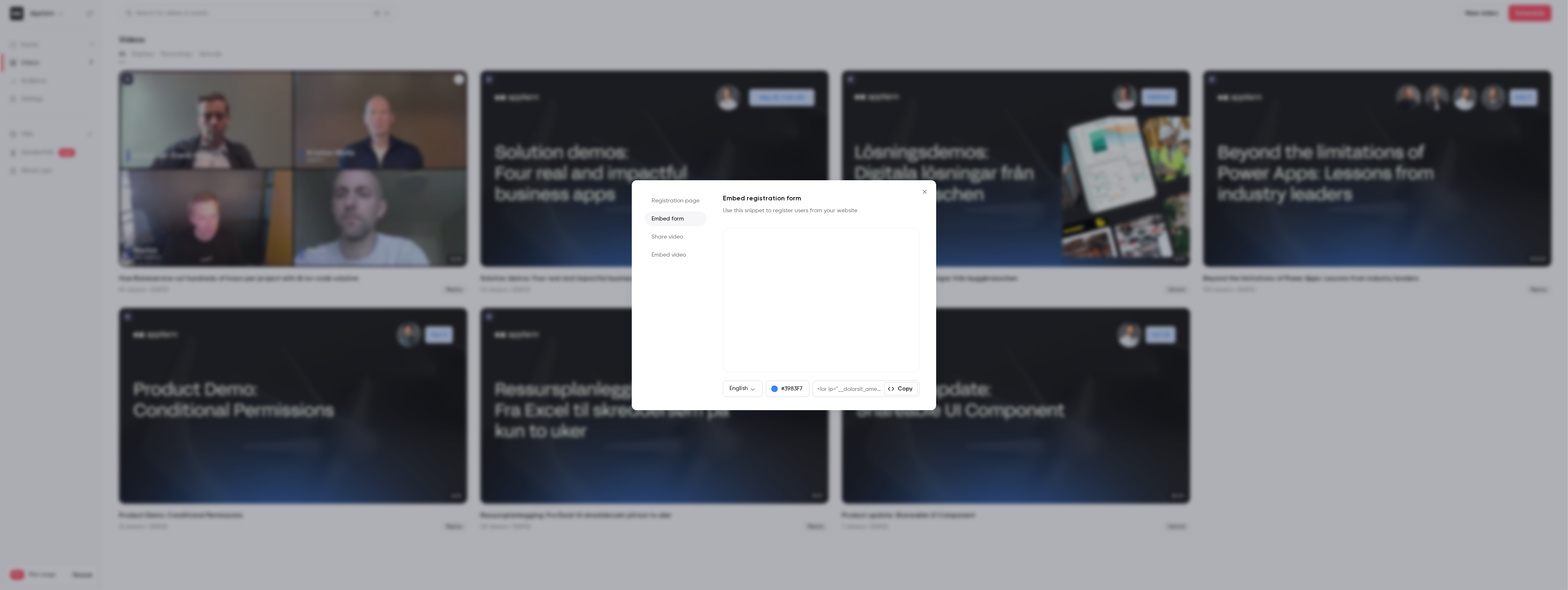
click at [708, 299] on div "Registration page Embed form Share video Embed video Embed registration form Us…" at bounding box center [783, 295] width 304 height 230
click at [654, 205] on li "Registration page" at bounding box center [675, 201] width 61 height 15
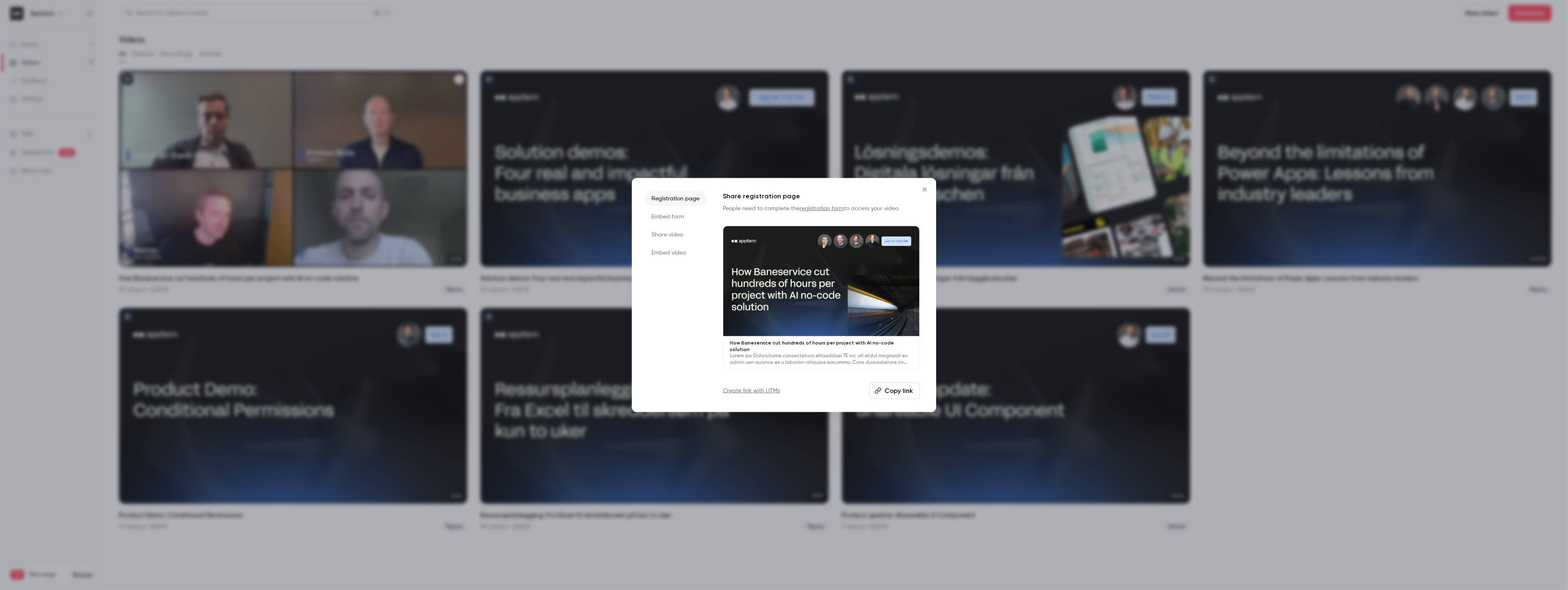
click at [673, 221] on li "Embed form" at bounding box center [675, 217] width 61 height 15
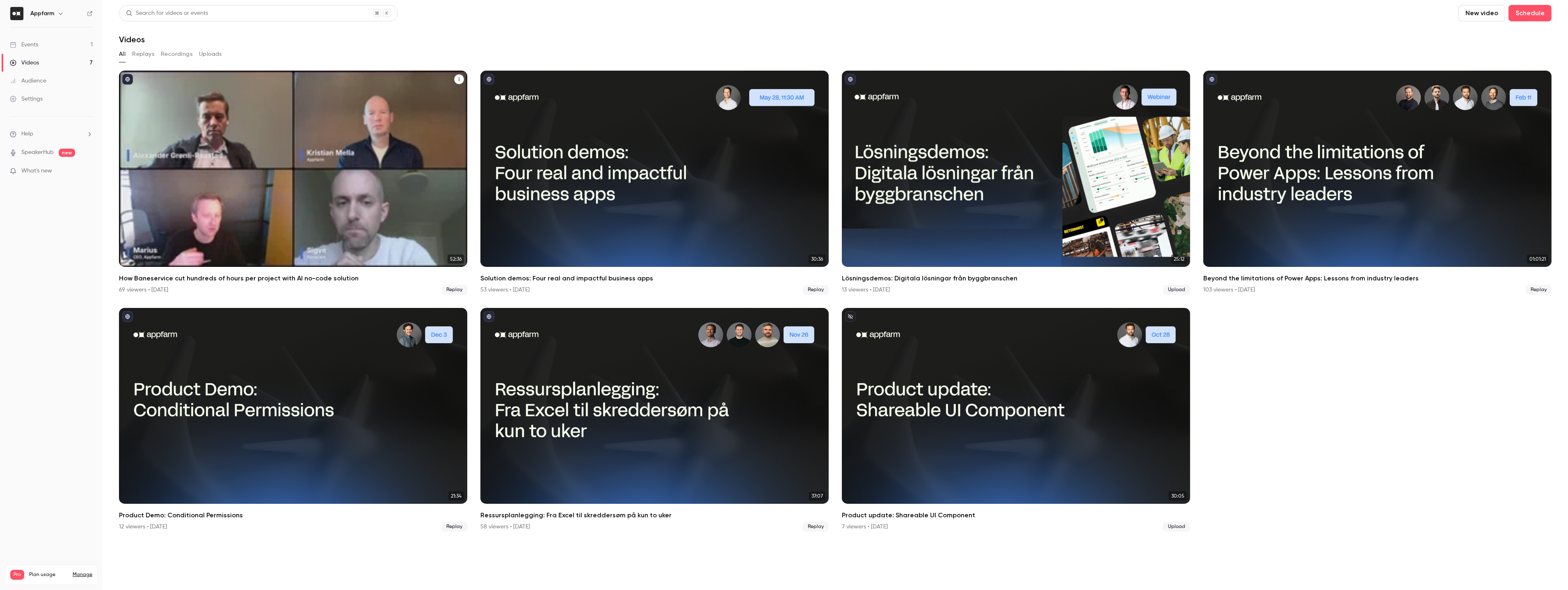
click at [461, 79] on icon "How Baneservice cut hundreds of hours per project with AI no-code solution" at bounding box center [459, 78] width 5 height 5
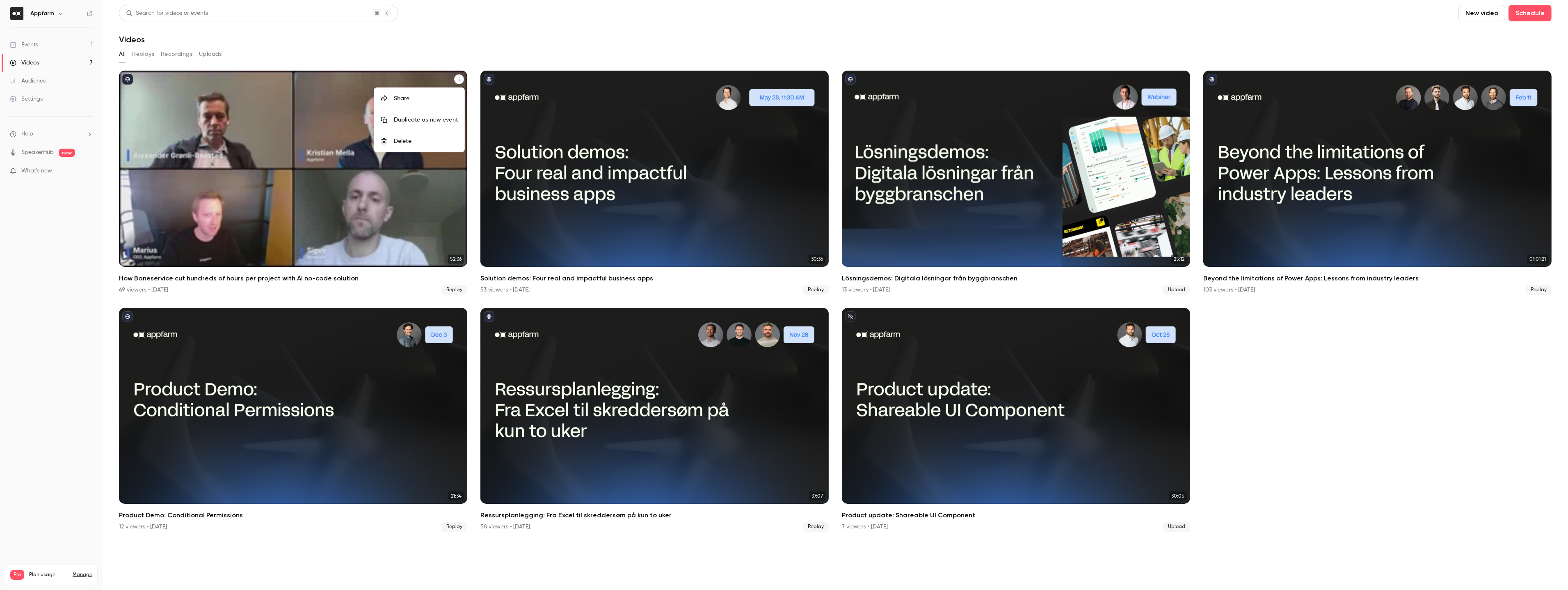
click at [392, 97] on div at bounding box center [387, 98] width 13 height 7
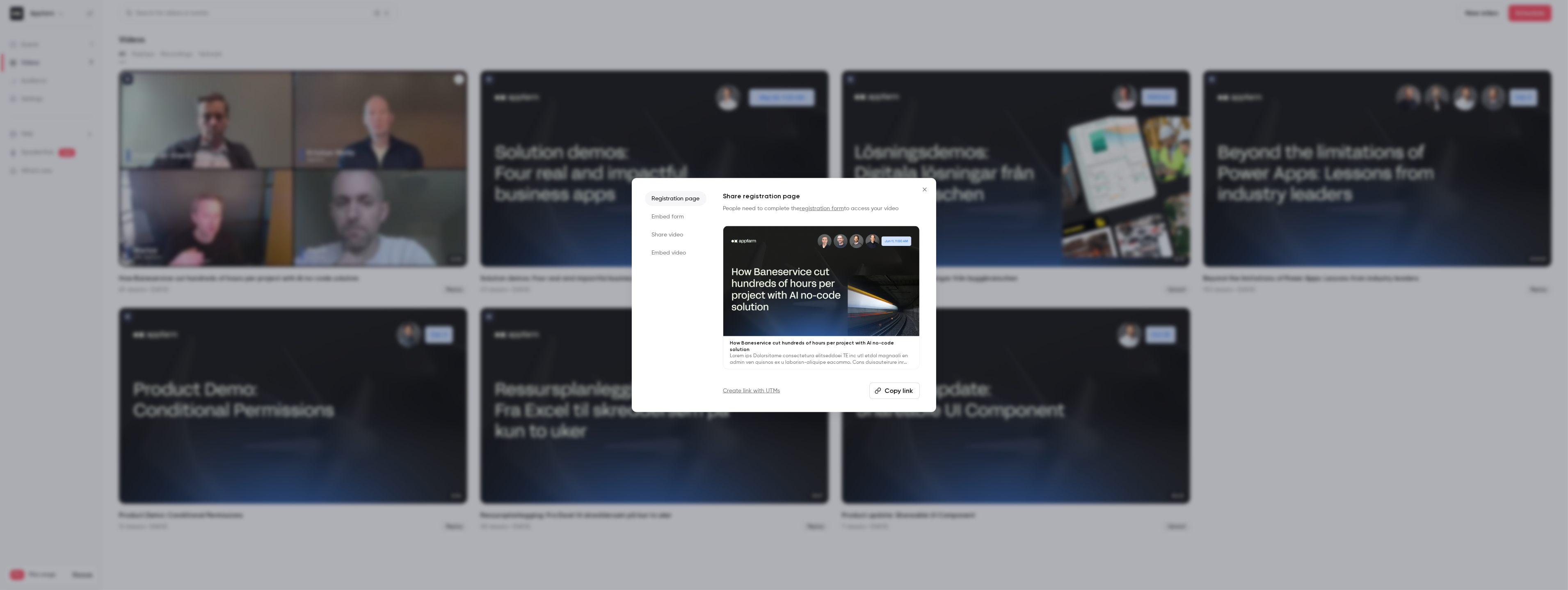
click at [906, 391] on button "Copy link" at bounding box center [895, 390] width 51 height 16
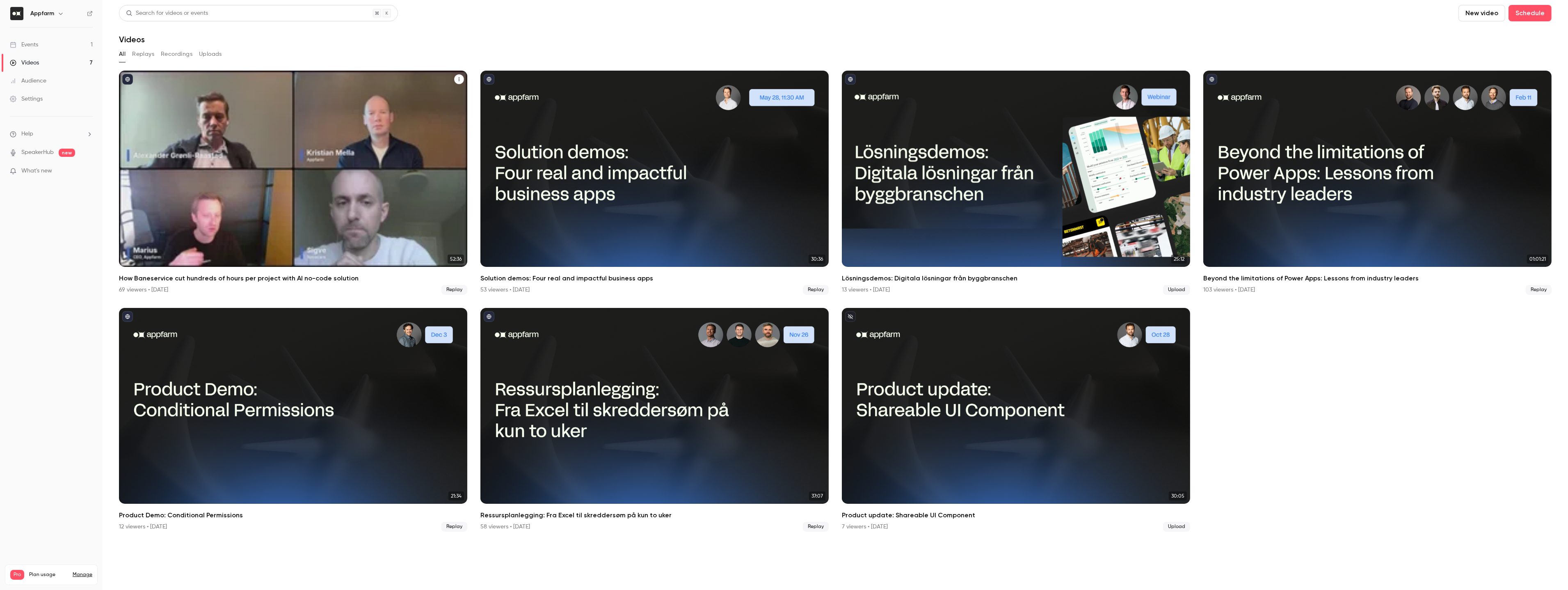
click at [457, 80] on icon "How Baneservice cut hundreds of hours per project with AI no-code solution" at bounding box center [459, 78] width 5 height 5
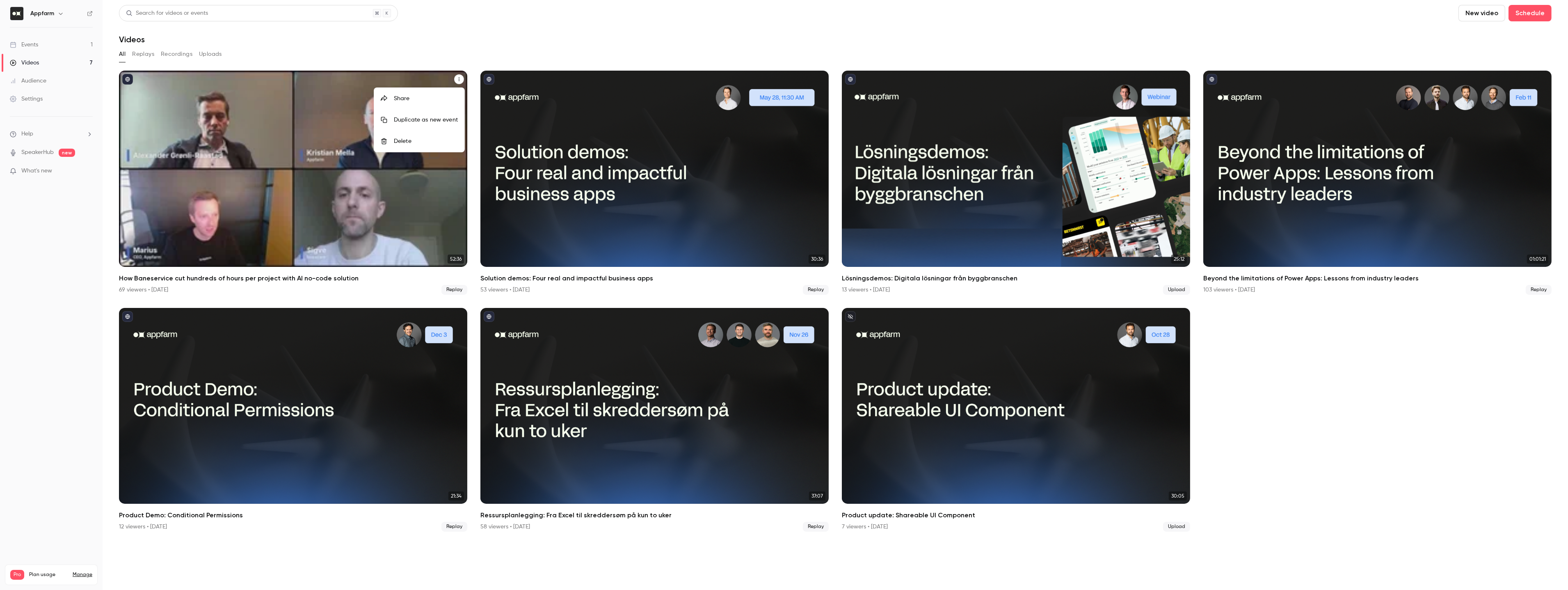
click at [435, 90] on li "Share" at bounding box center [419, 98] width 90 height 22
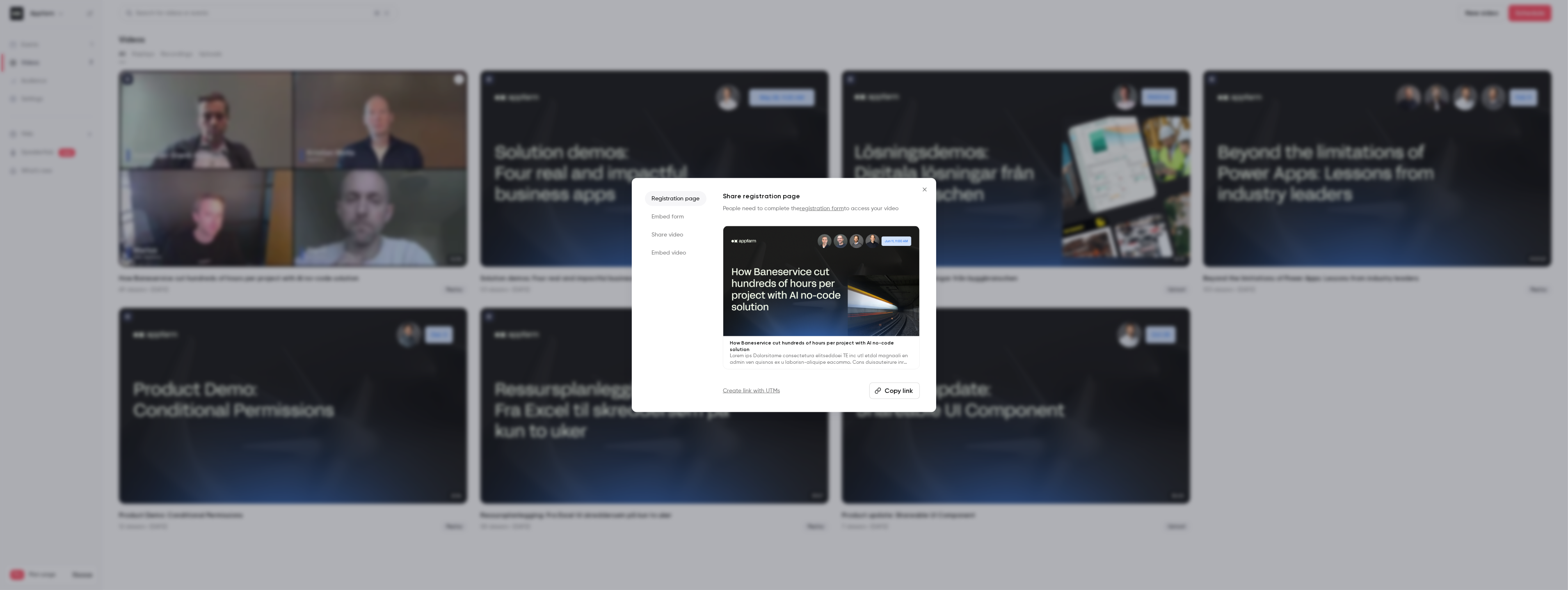
click at [905, 384] on button "Copy link" at bounding box center [895, 390] width 51 height 16
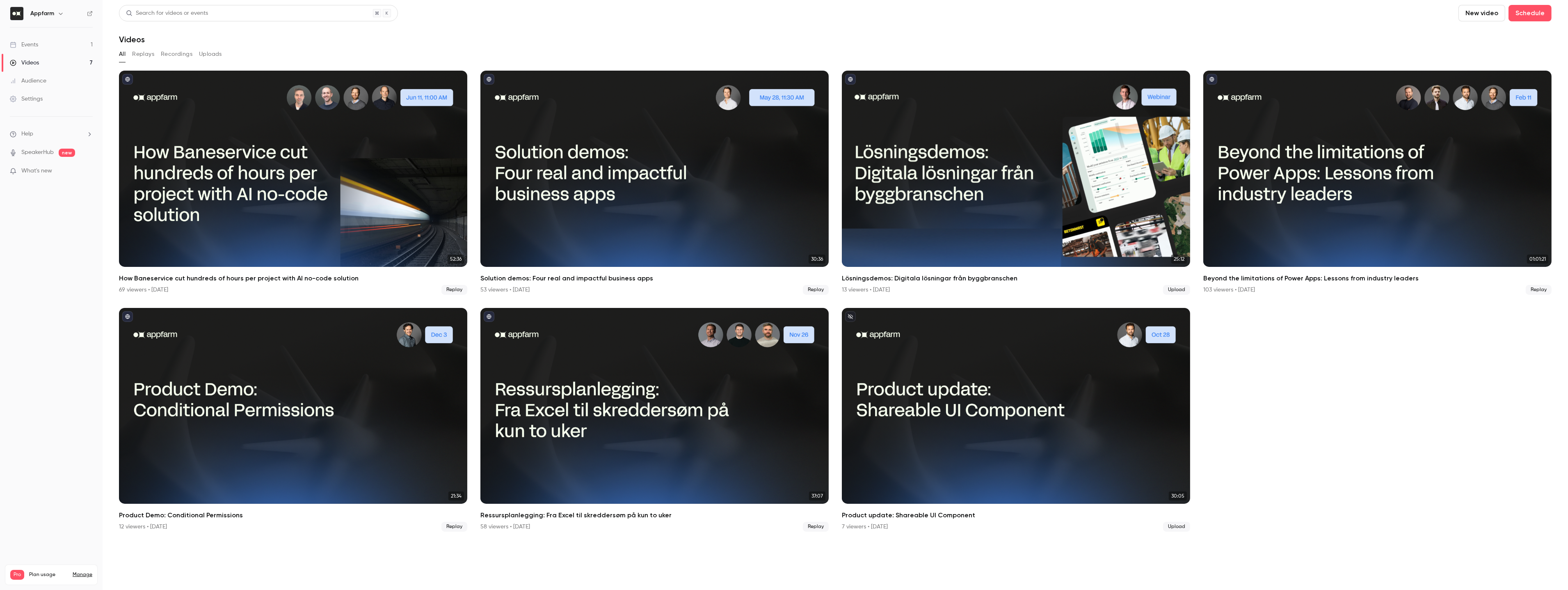
click at [55, 45] on link "Events 1" at bounding box center [51, 44] width 103 height 18
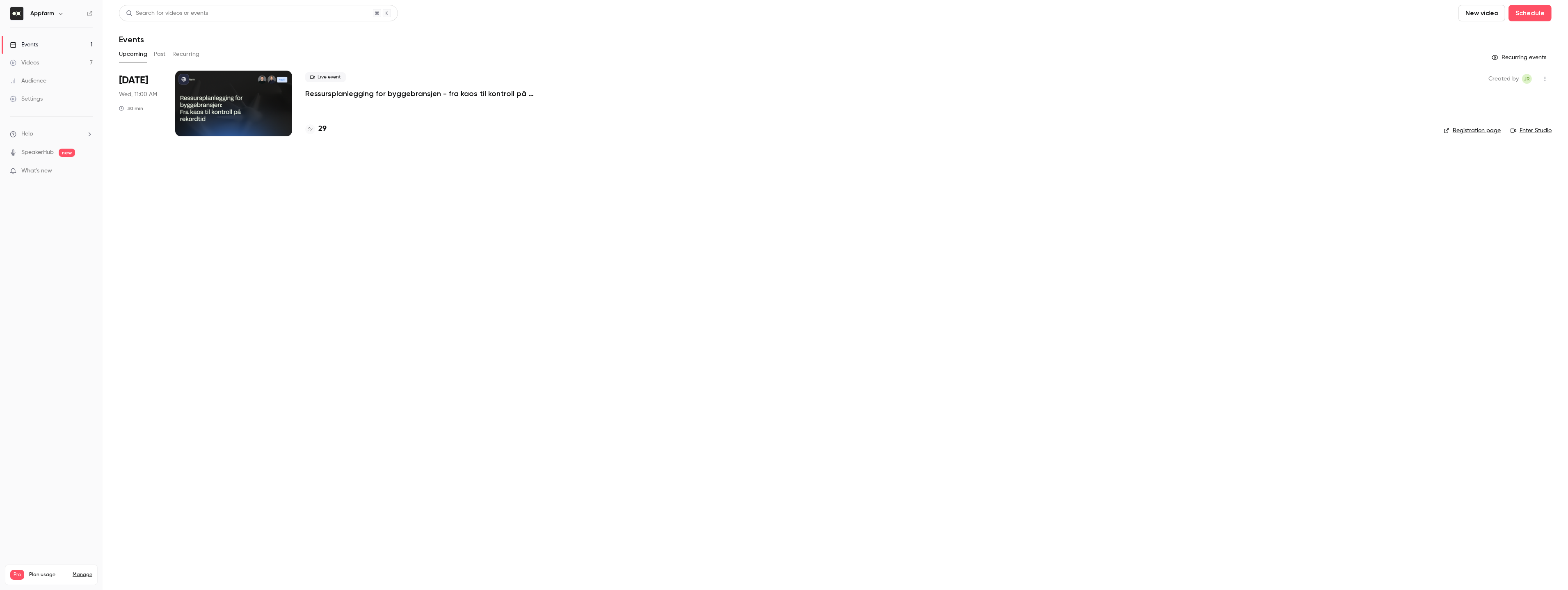
click at [425, 97] on p "Ressursplanlegging for byggebransjen - fra kaos til kontroll på rekordtid" at bounding box center [428, 93] width 246 height 9
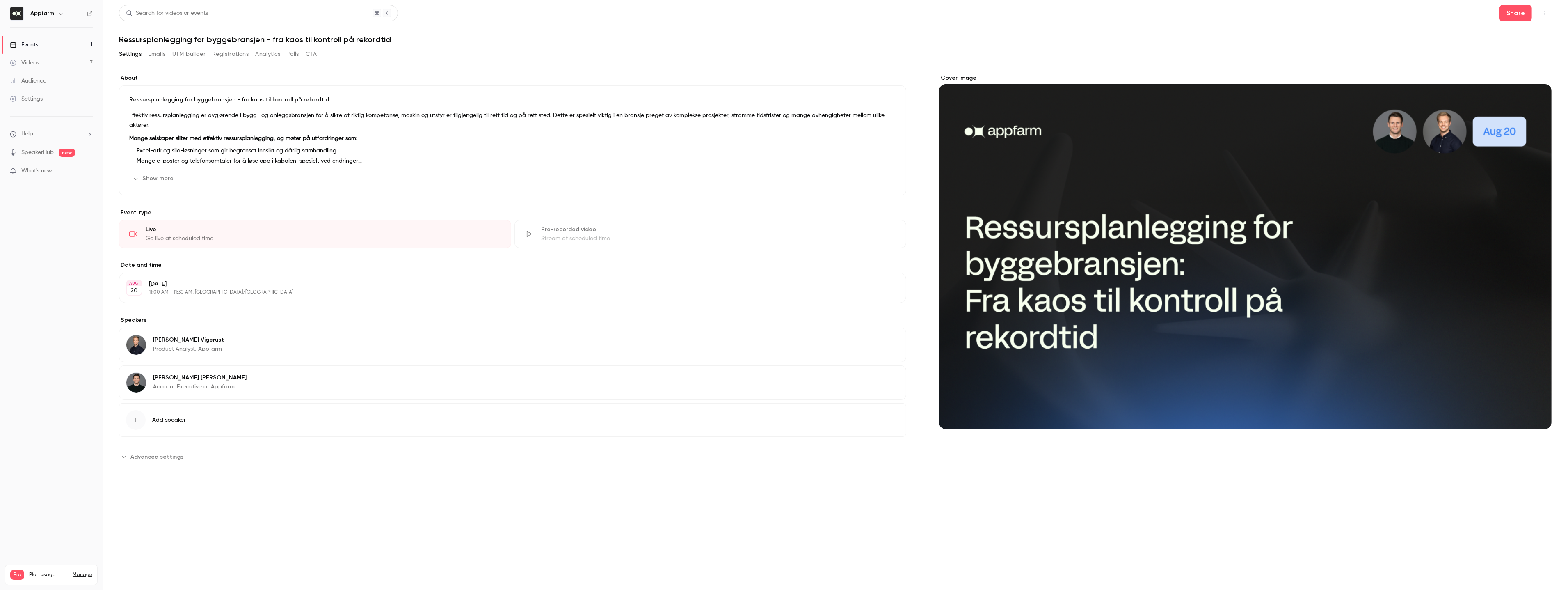
click at [308, 114] on p "Effektiv ressursplanlegging er avgjørende i bygg- og anleggsbransjen for å sikr…" at bounding box center [513, 120] width 767 height 20
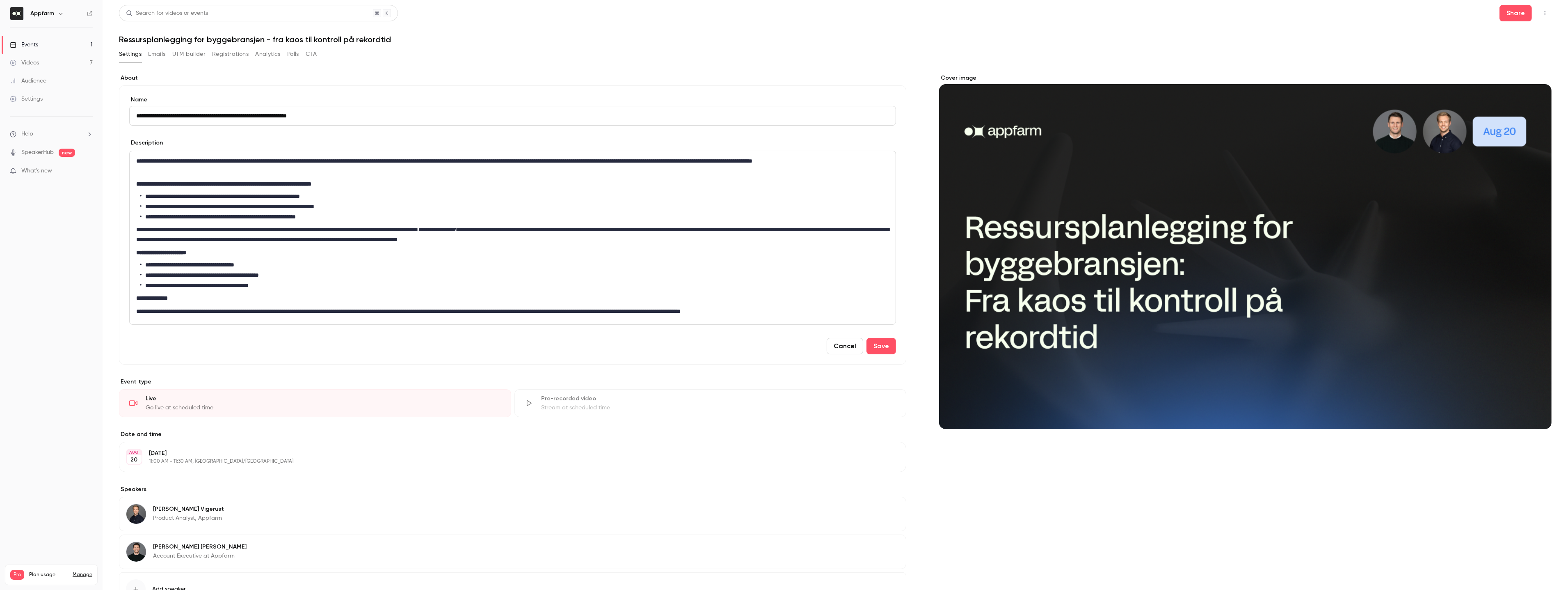
click at [248, 197] on li "**********" at bounding box center [514, 196] width 749 height 8
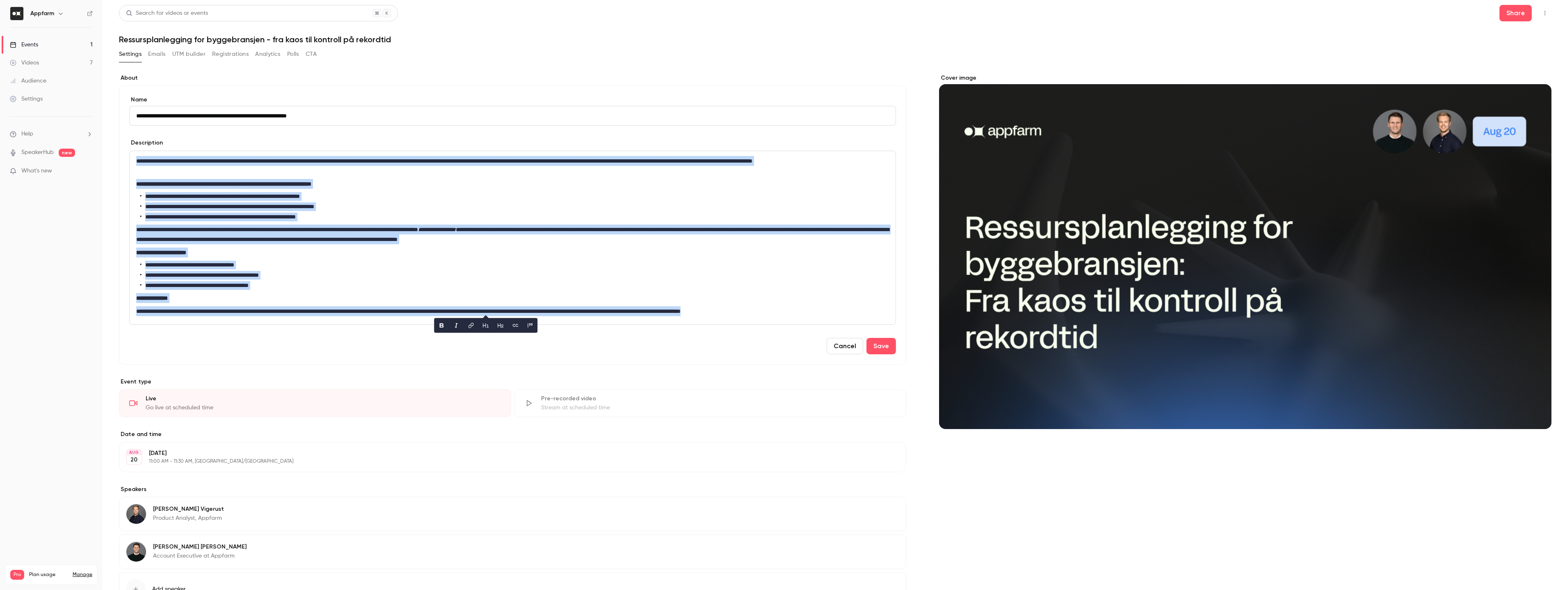
copy div "**********"
